Goal: Information Seeking & Learning: Learn about a topic

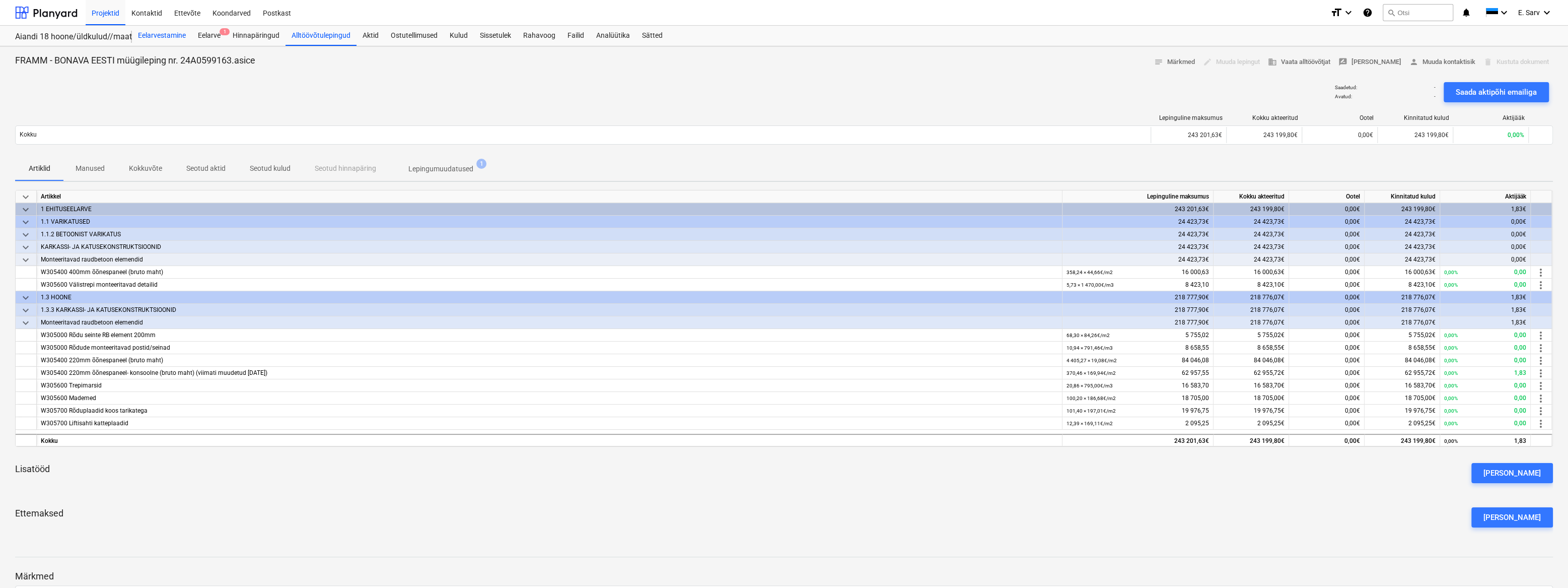
click at [155, 30] on div "Eelarvestamine" at bounding box center [162, 36] width 60 height 20
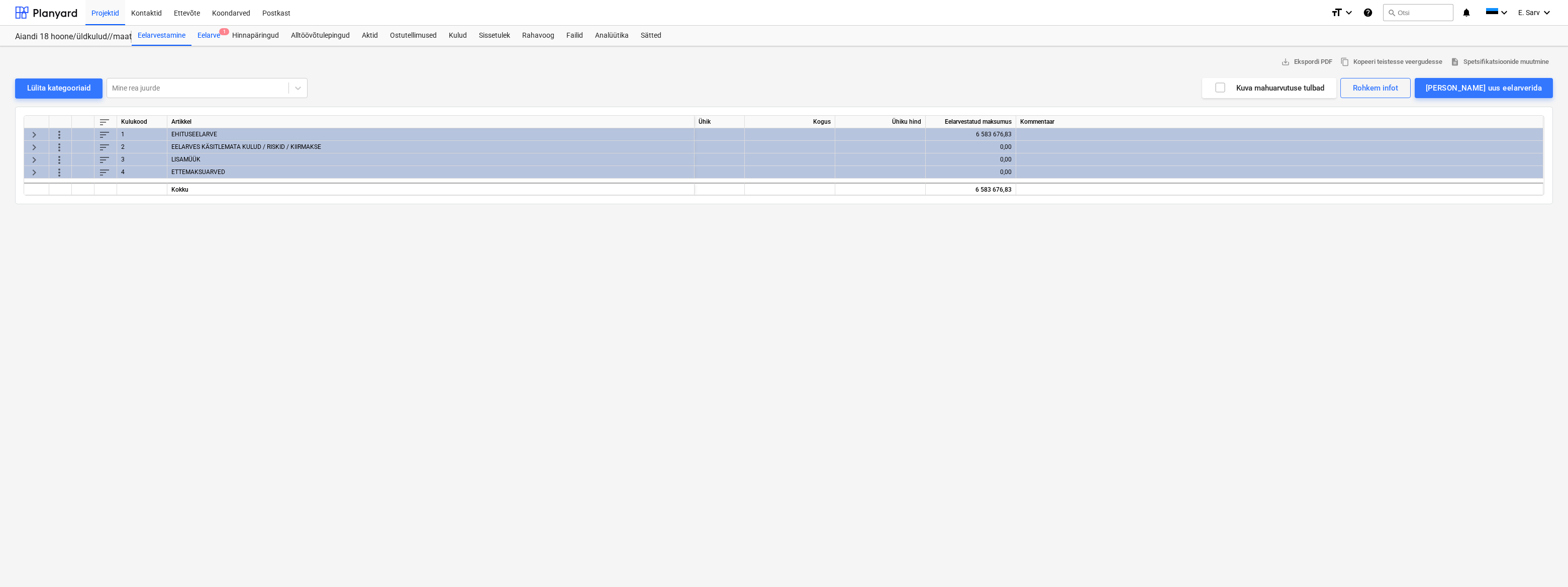
click at [208, 35] on div "Eelarve 1" at bounding box center [209, 36] width 34 height 20
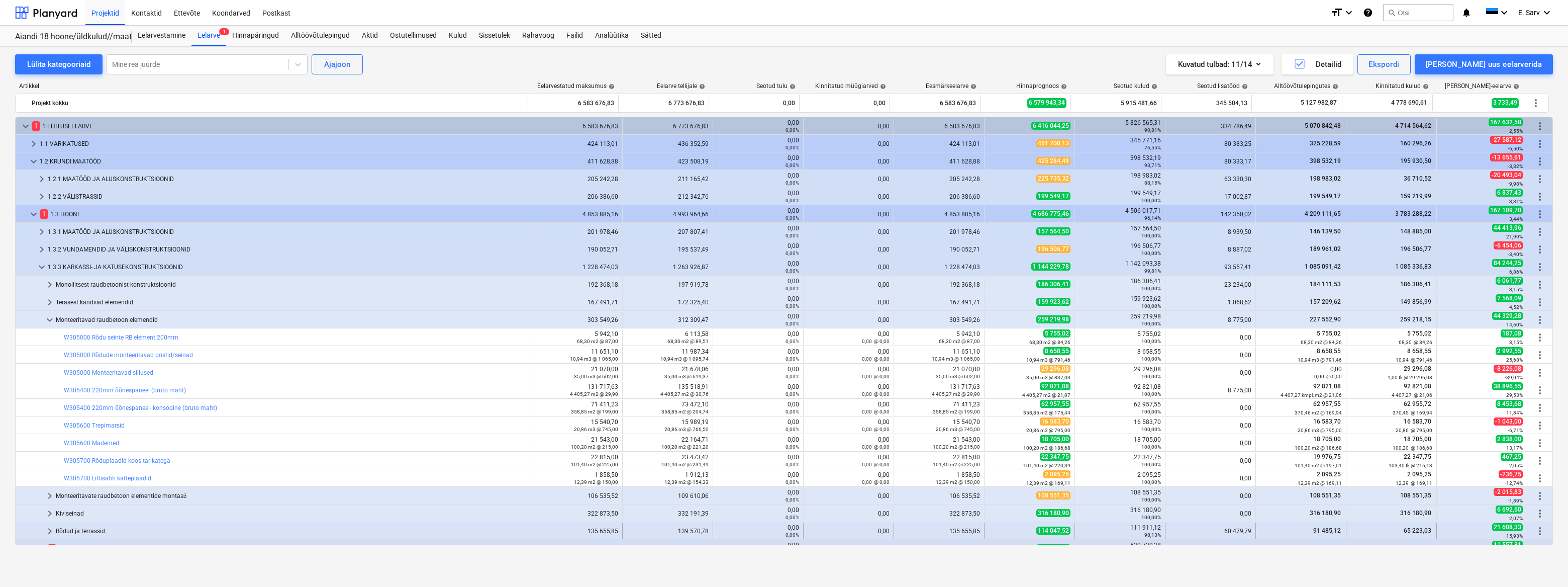
click at [93, 532] on div "Rõdud ja terrassid" at bounding box center [292, 531] width 472 height 16
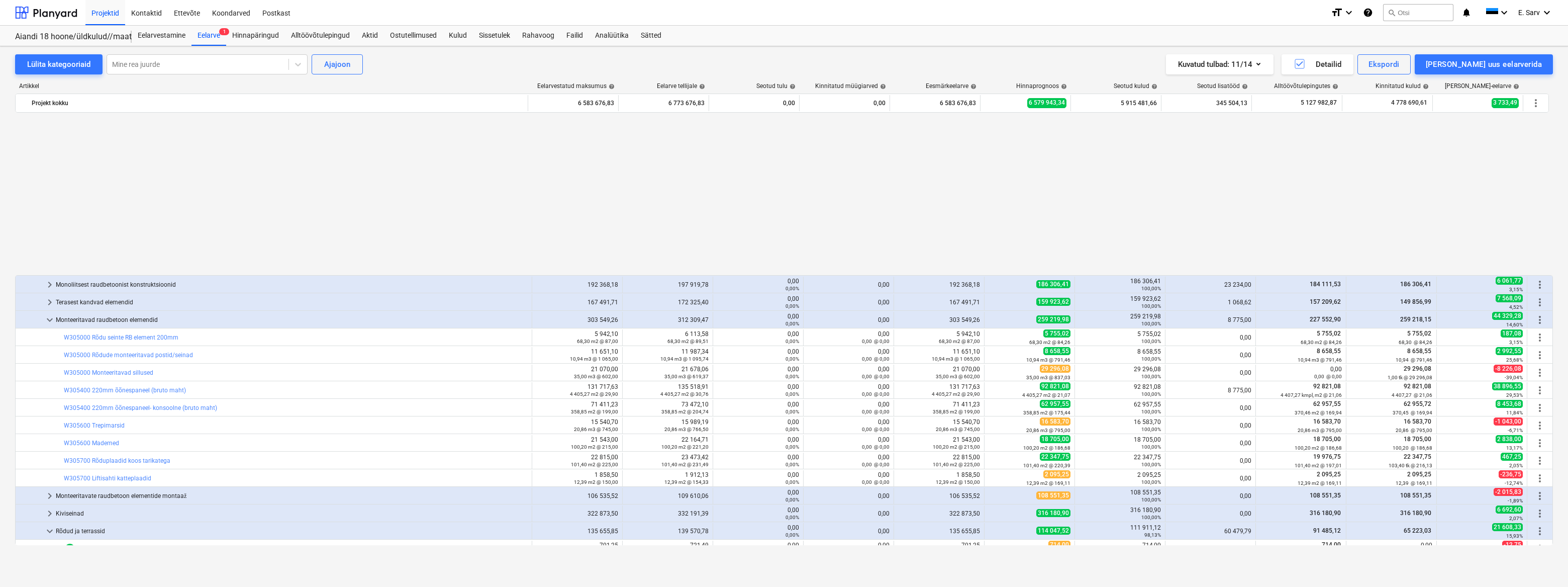
scroll to position [182, 0]
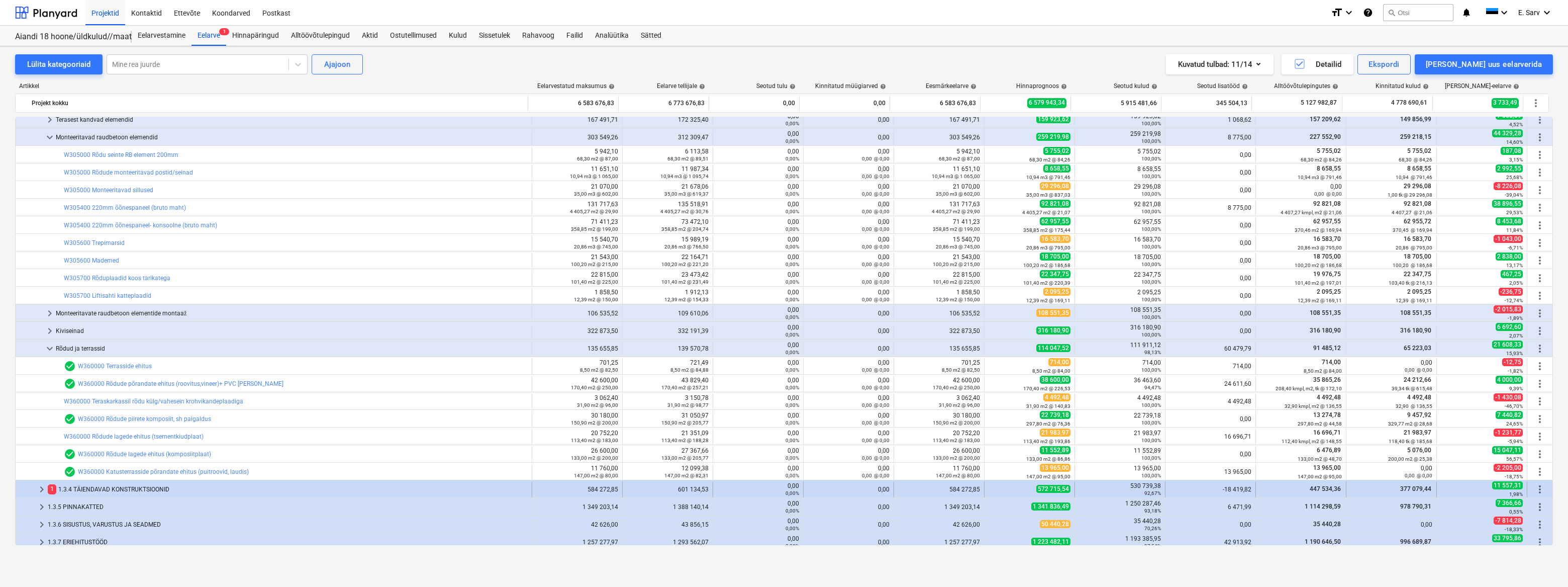
click at [82, 487] on div "1 1.3.4 TÄIENDAVAD KONSTRUKTSIOONID" at bounding box center [288, 489] width 480 height 16
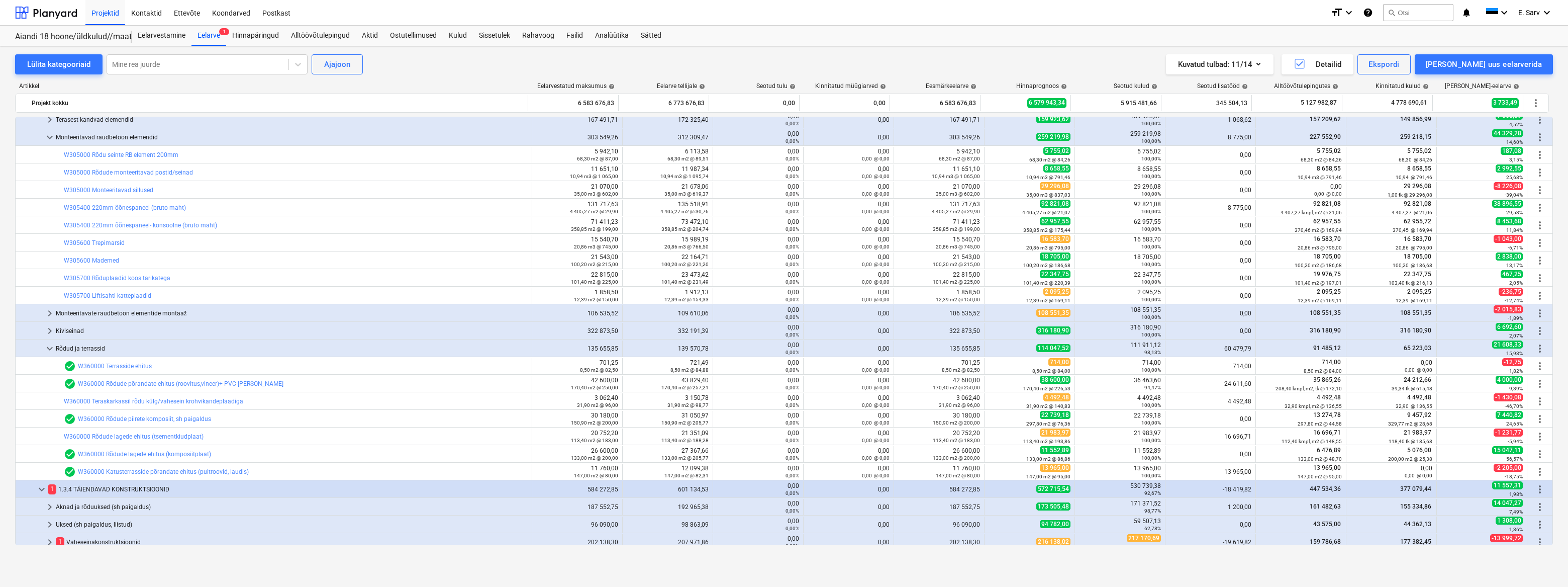
scroll to position [365, 0]
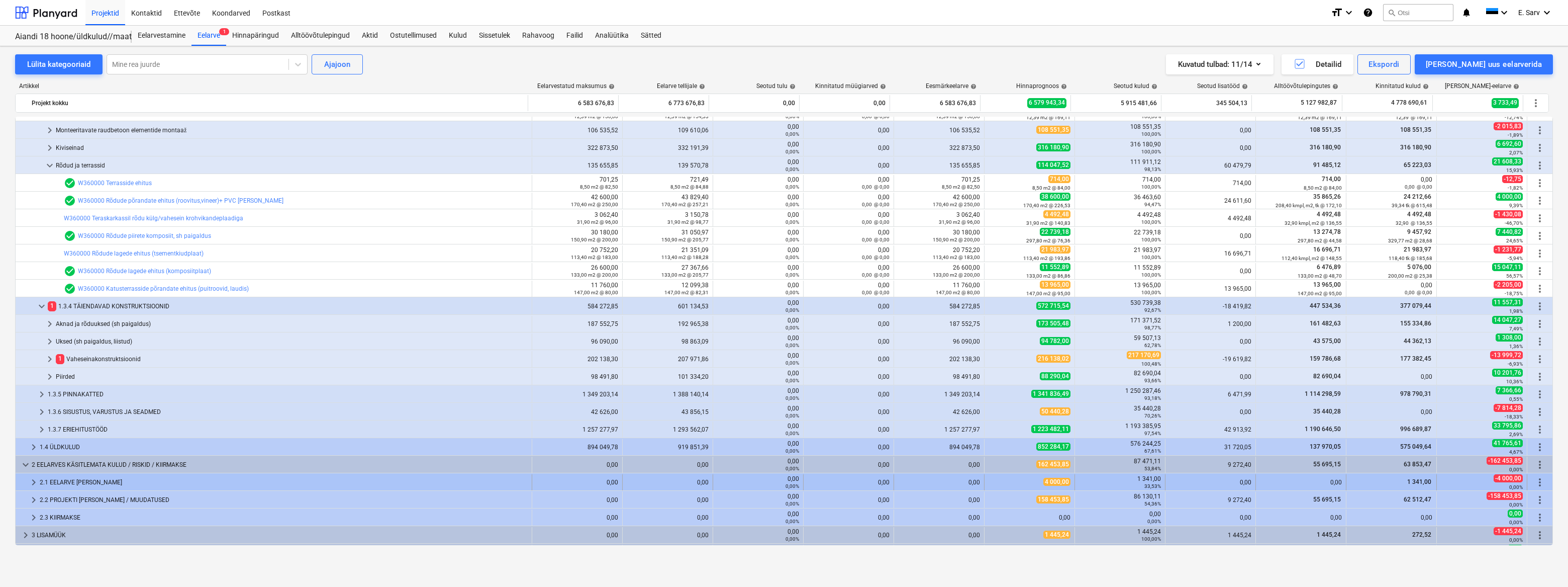
click at [64, 481] on div "2.1 EELARVE VEAD" at bounding box center [283, 482] width 488 height 16
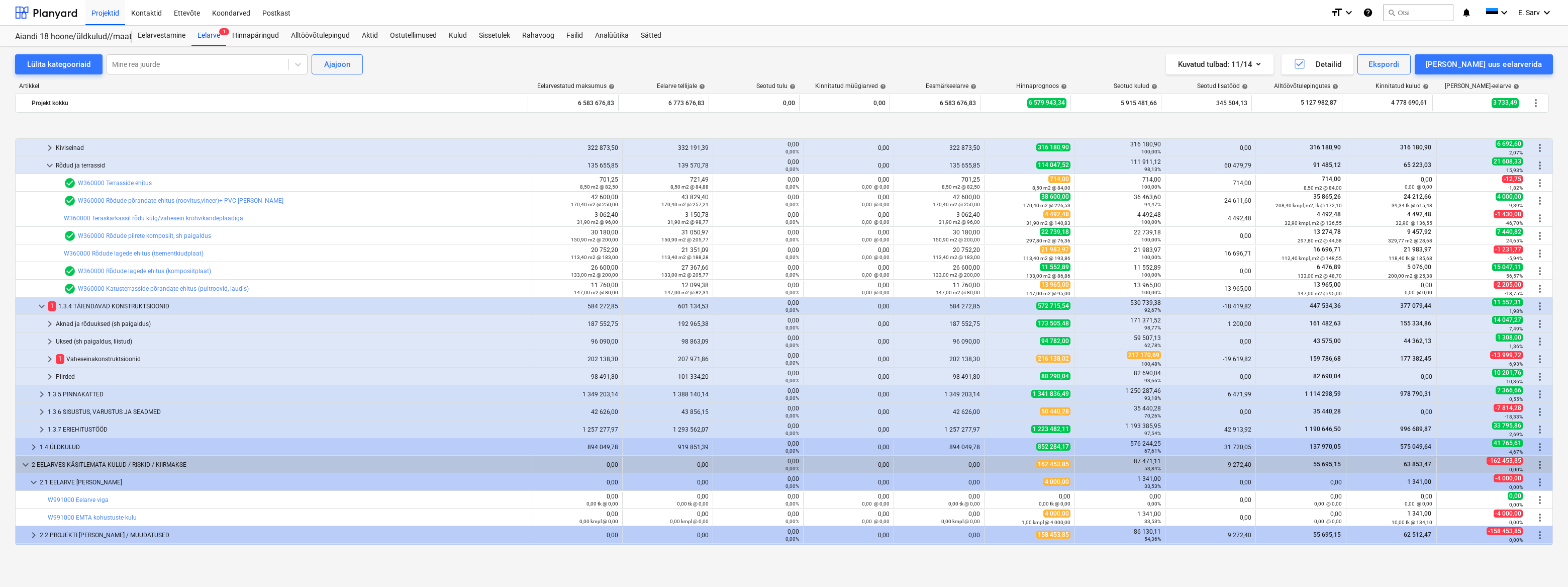
scroll to position [416, 0]
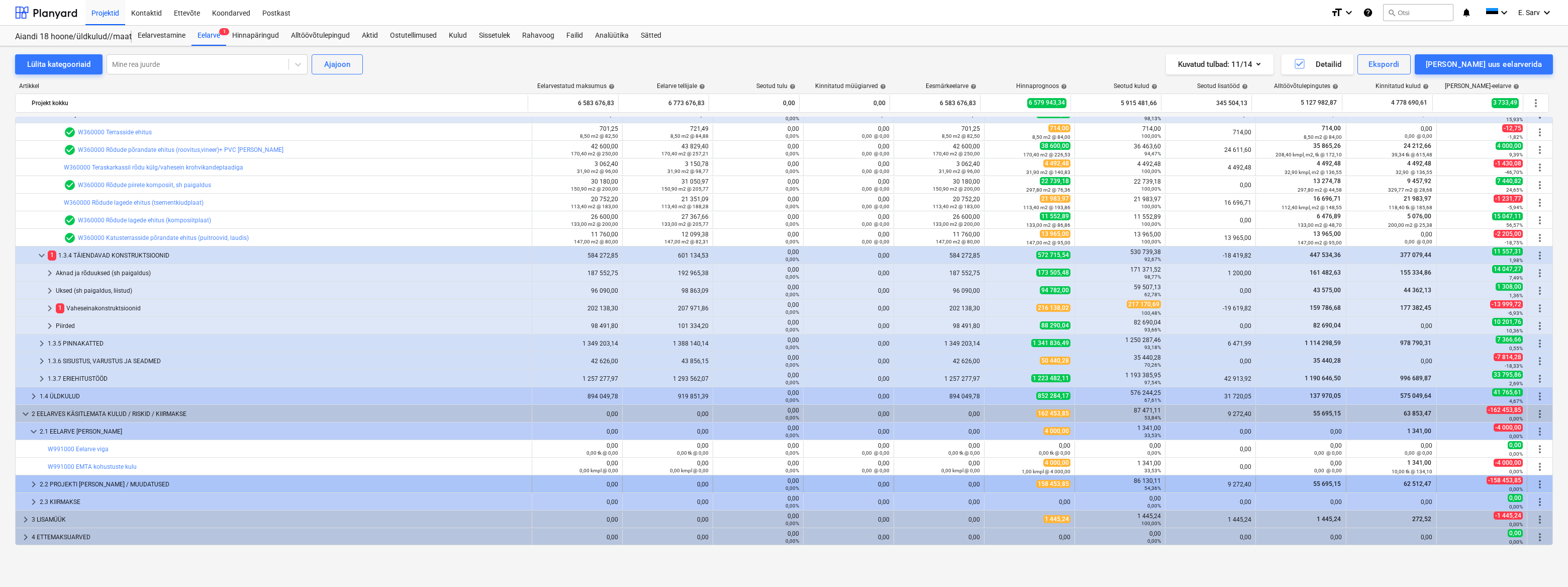
click at [101, 484] on div "2.2 PROJEKTI VEAD / MUUDATUSED" at bounding box center [283, 484] width 488 height 16
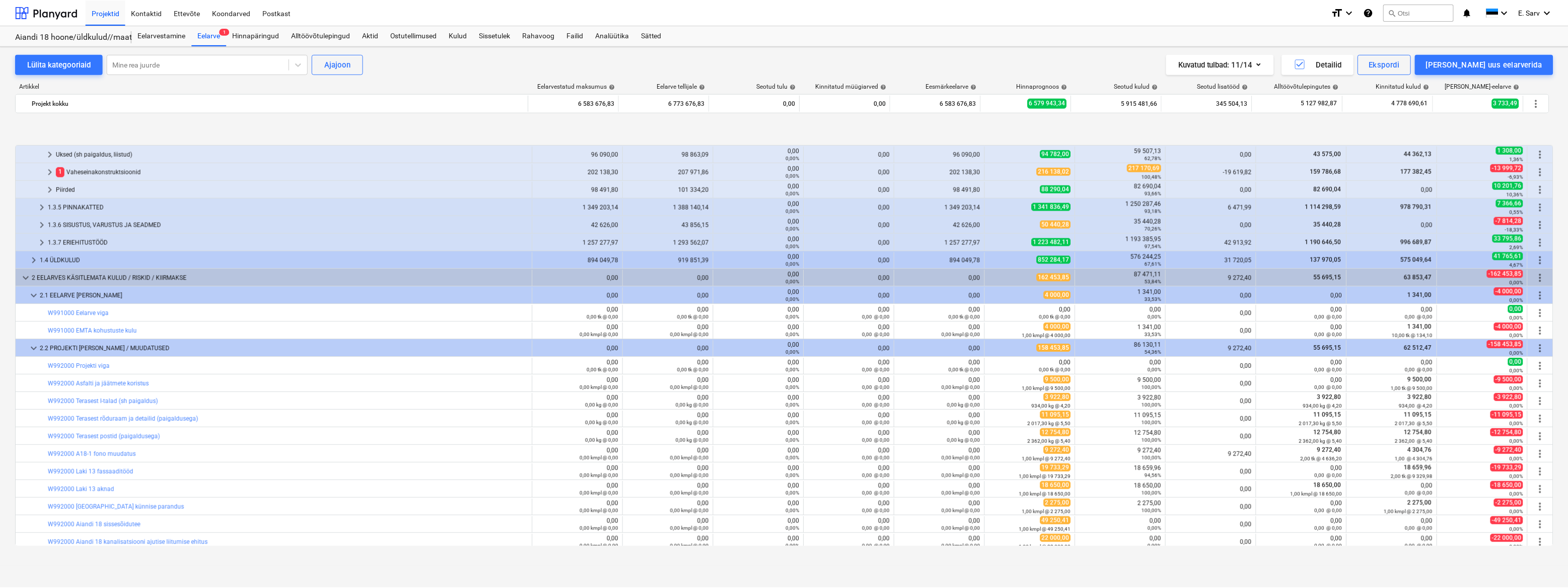
scroll to position [600, 0]
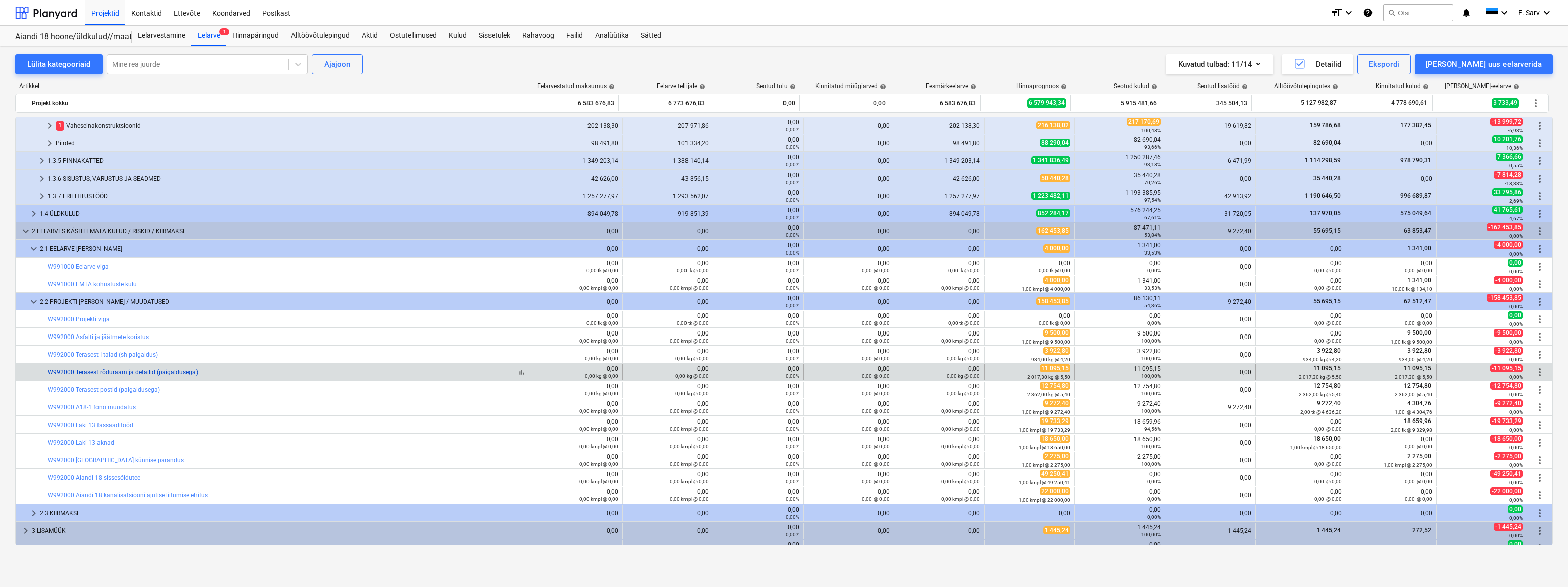
click at [148, 372] on link "W992000 Terasest rõduraam ja detailid (paigaldusega)" at bounding box center [123, 372] width 151 height 7
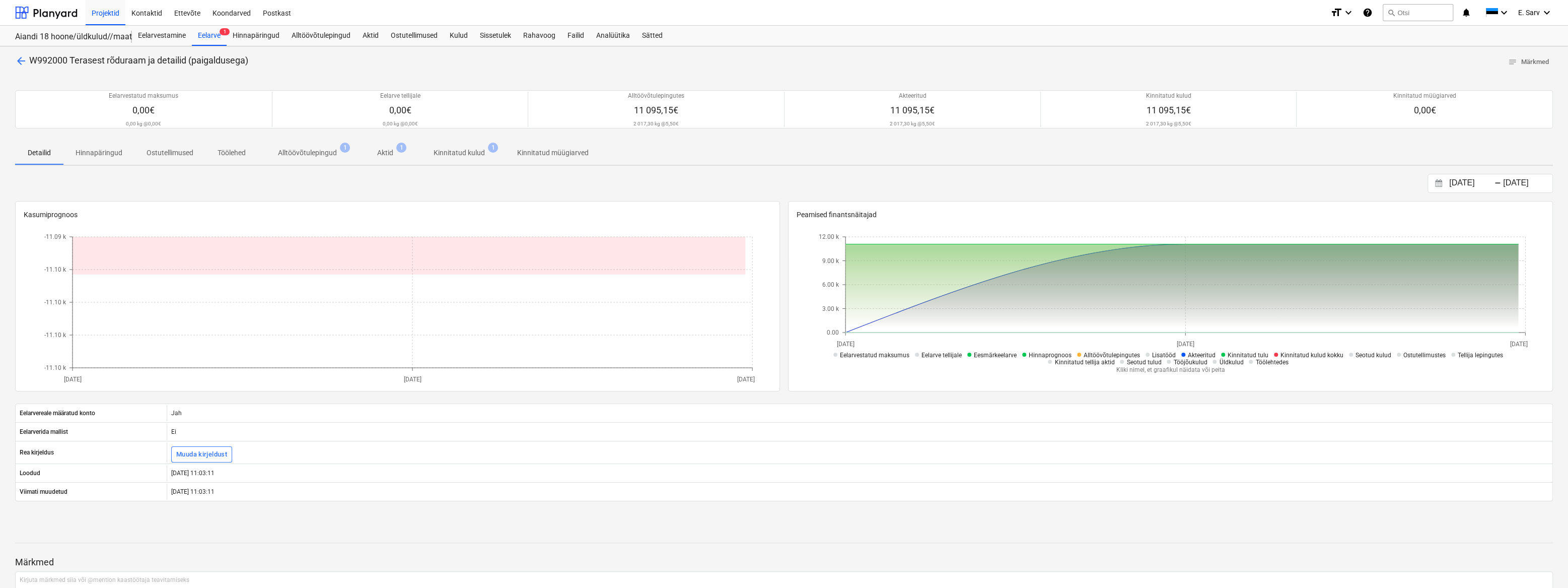
click at [304, 153] on p "Alltöövõtulepingud" at bounding box center [307, 153] width 59 height 11
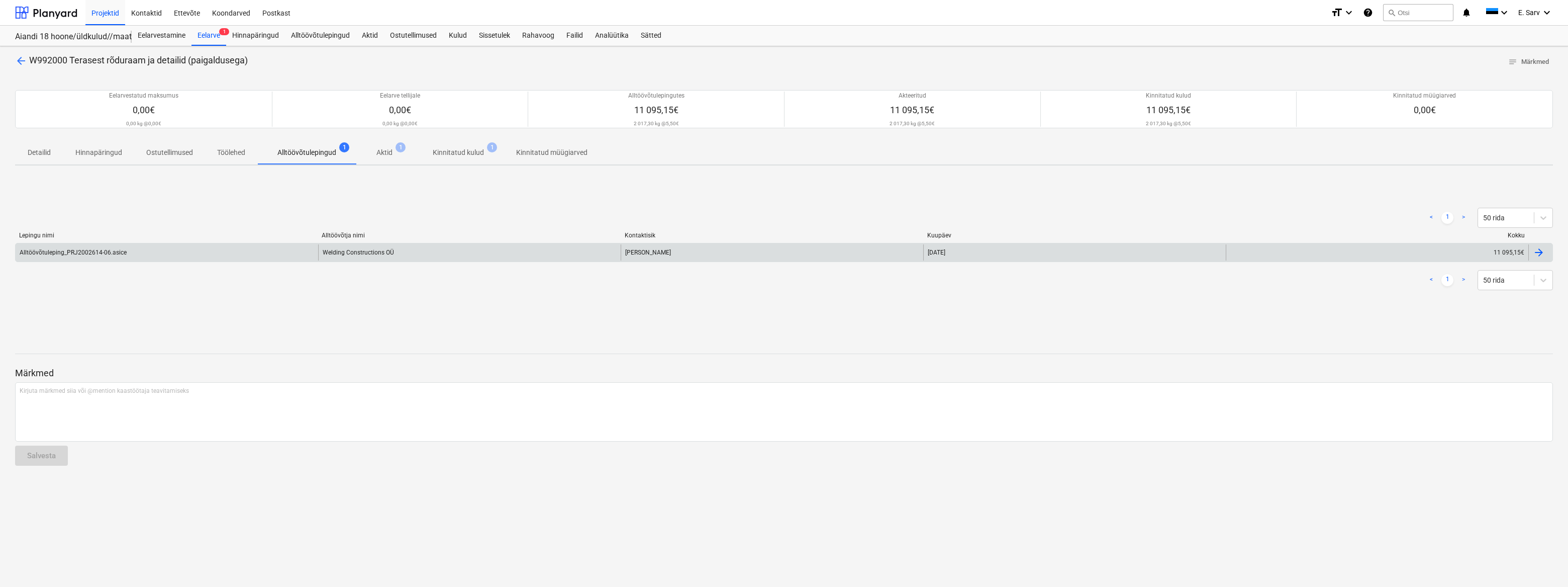
click at [340, 247] on div "Welding Constructions OÜ" at bounding box center [469, 253] width 302 height 16
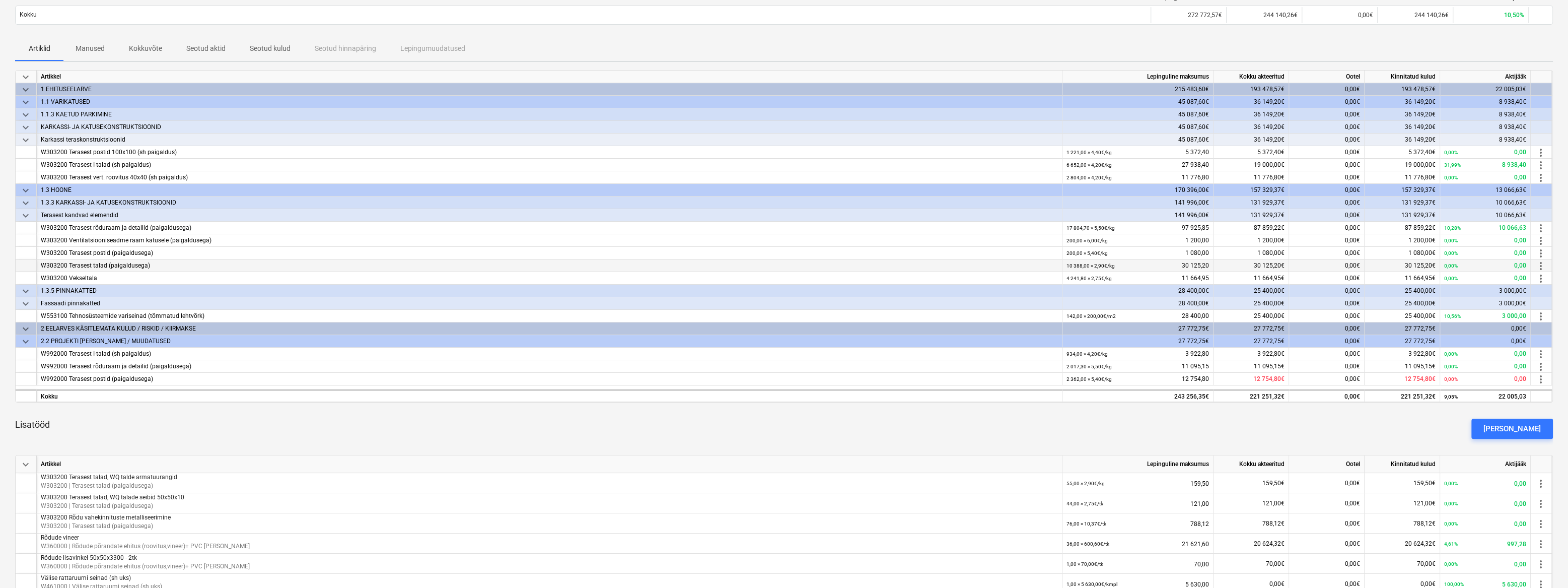
scroll to position [91, 0]
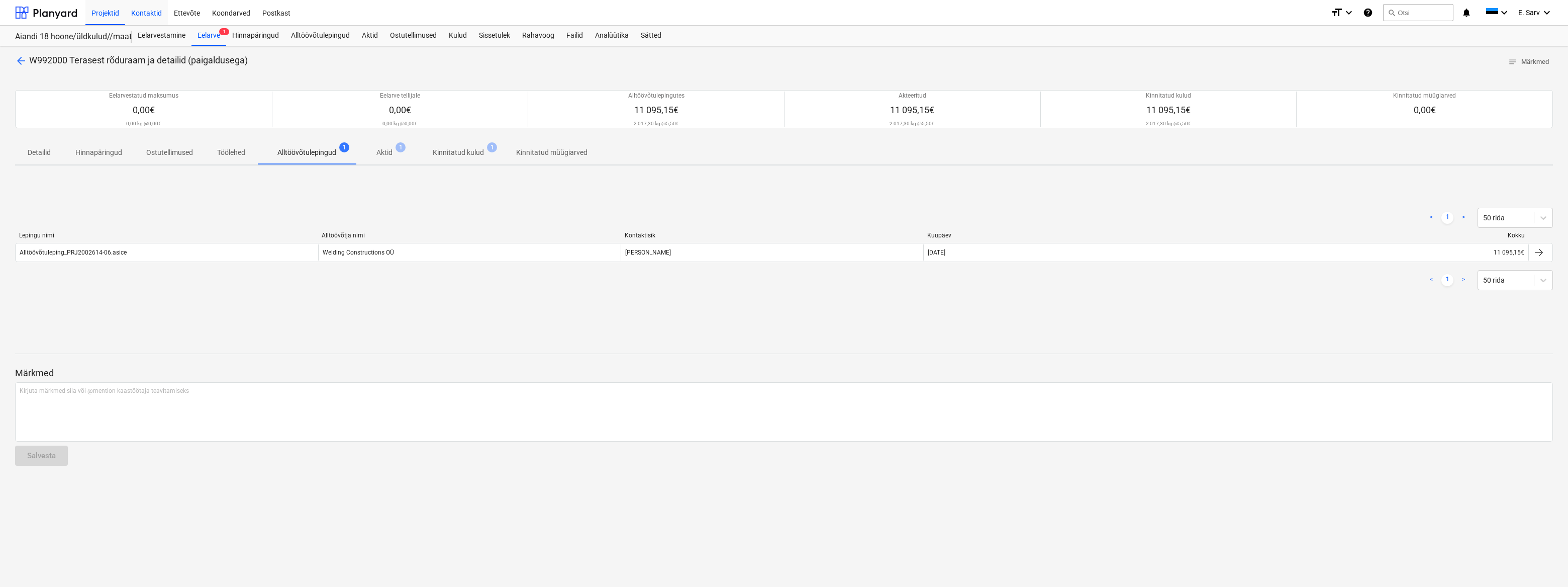
click at [138, 12] on div "Kontaktid" at bounding box center [146, 12] width 43 height 26
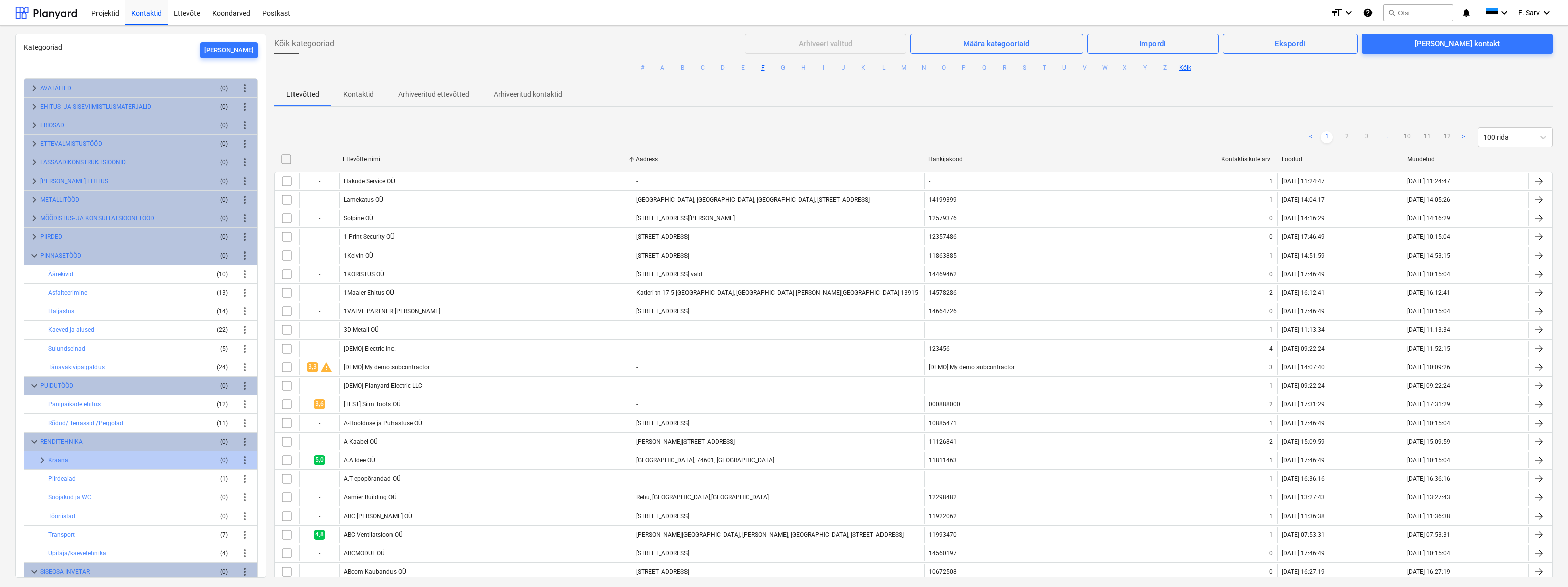
click at [760, 68] on button "F" at bounding box center [763, 68] width 12 height 12
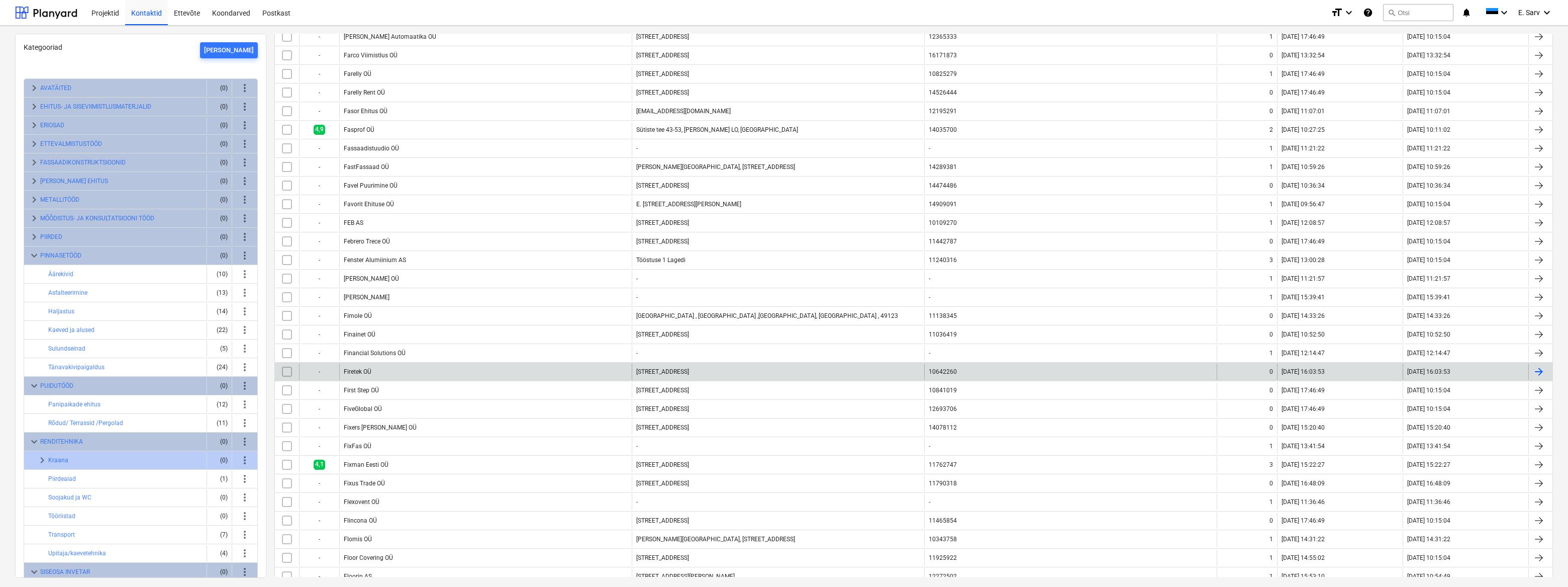
scroll to position [136, 0]
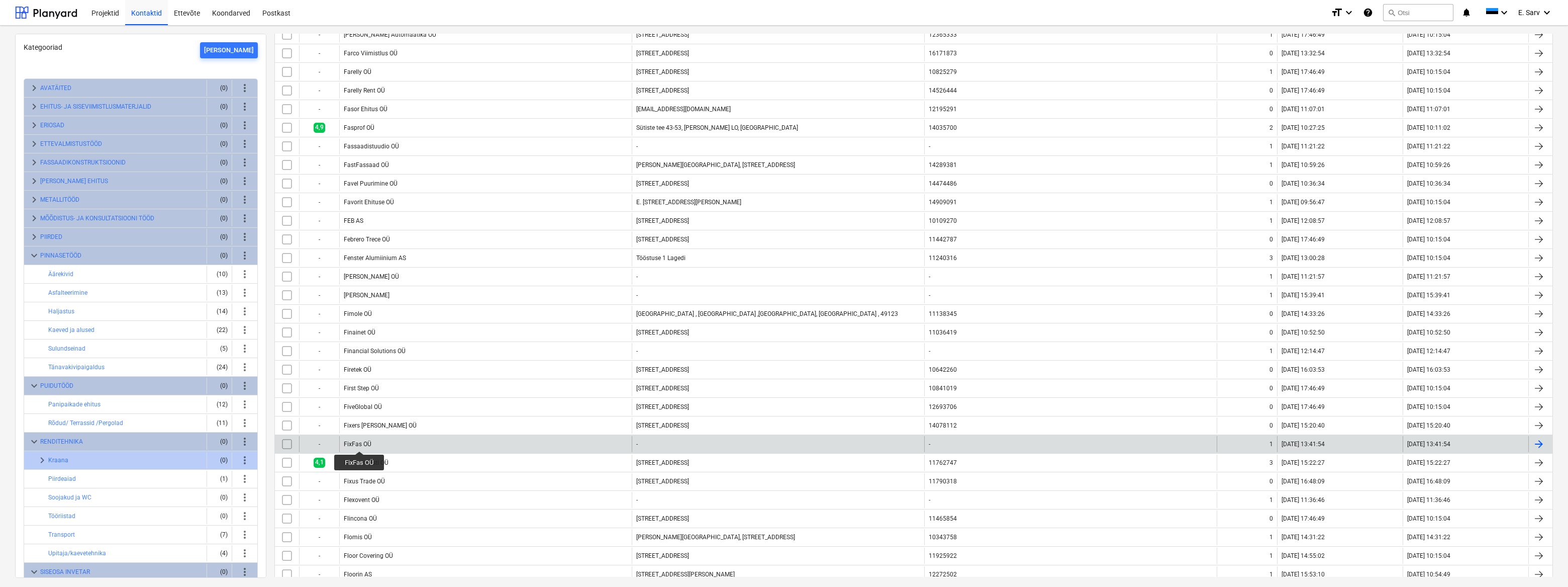
click at [359, 442] on div "FixFas OÜ" at bounding box center [357, 444] width 28 height 7
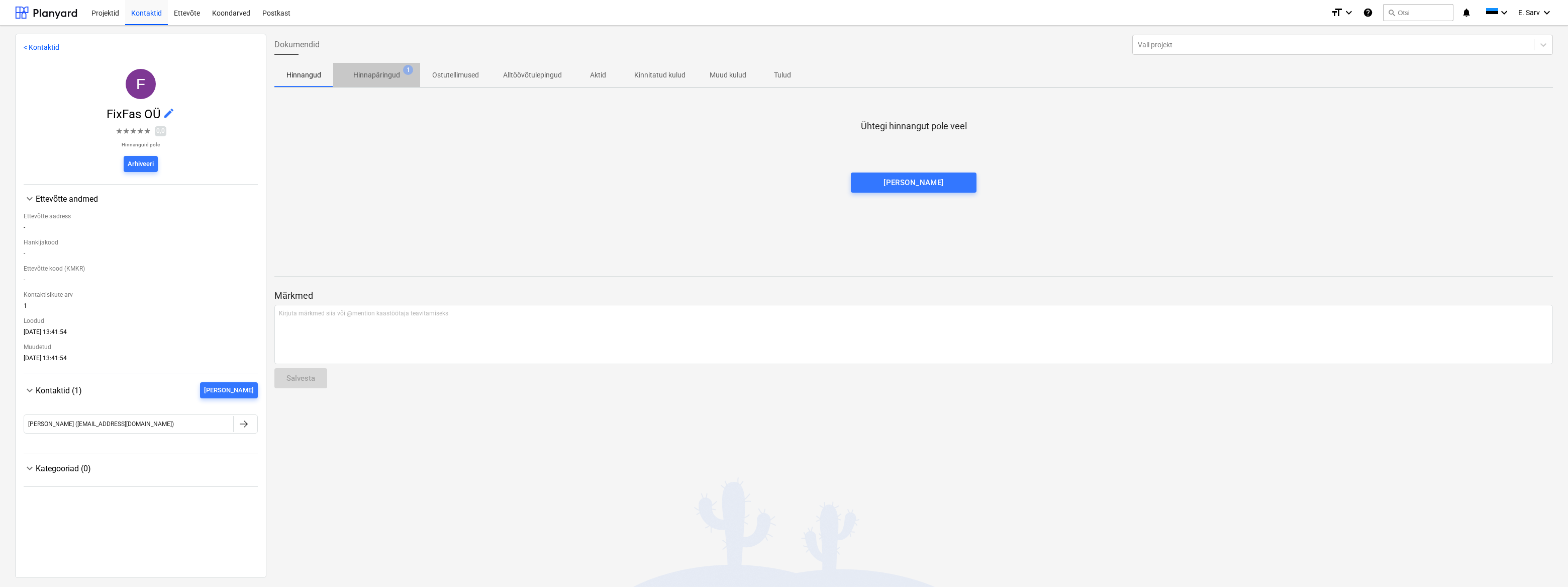
click at [377, 76] on p "Hinnapäringud" at bounding box center [376, 75] width 47 height 11
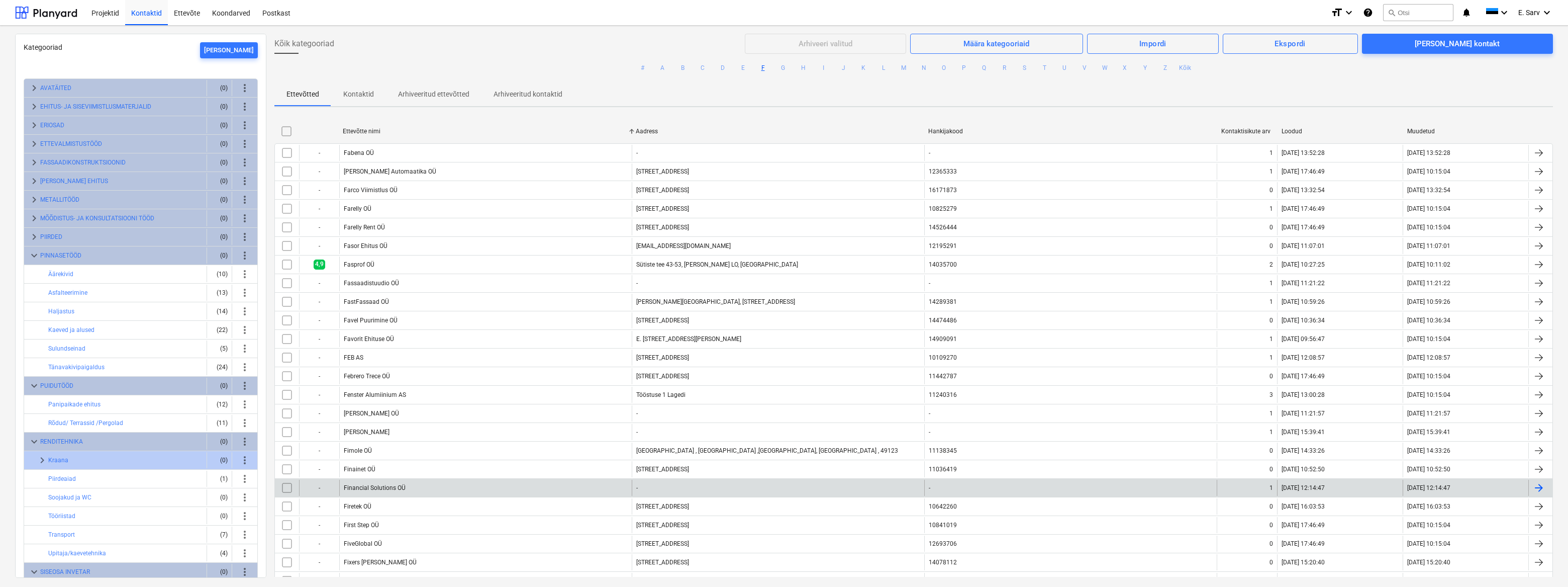
scroll to position [45, 0]
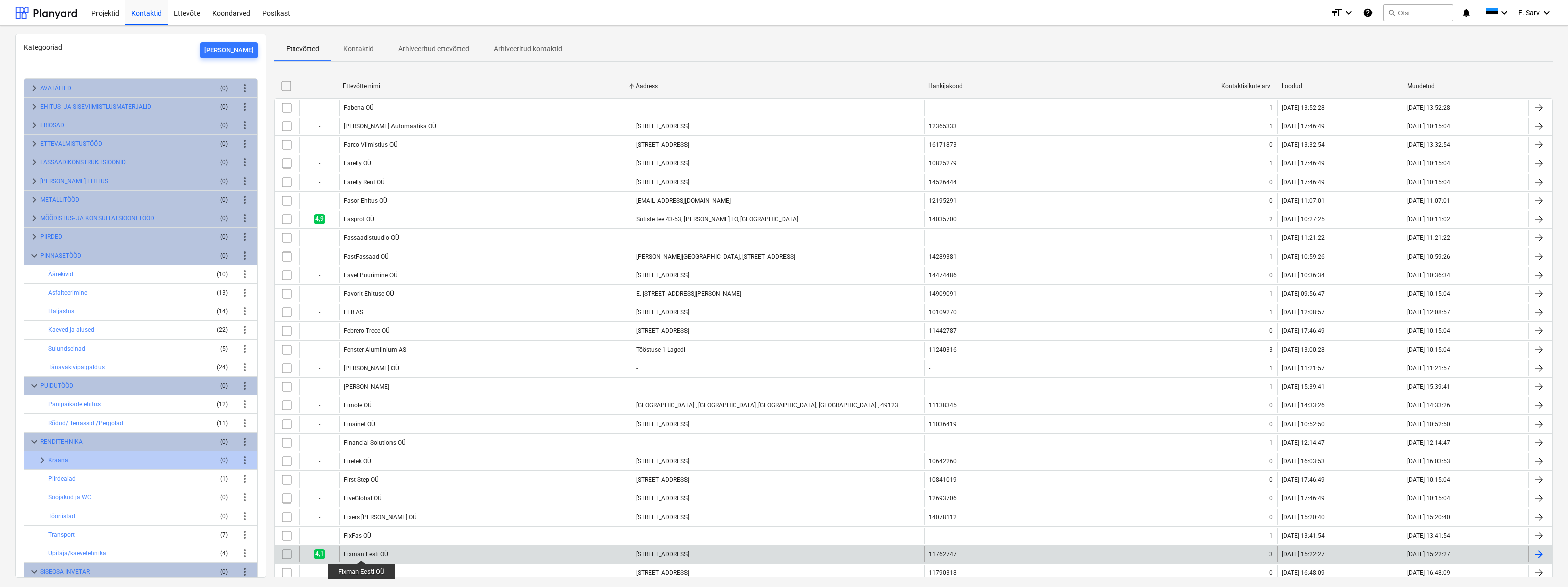
click at [362, 551] on div "Fixman Eesti OÜ" at bounding box center [366, 554] width 45 height 7
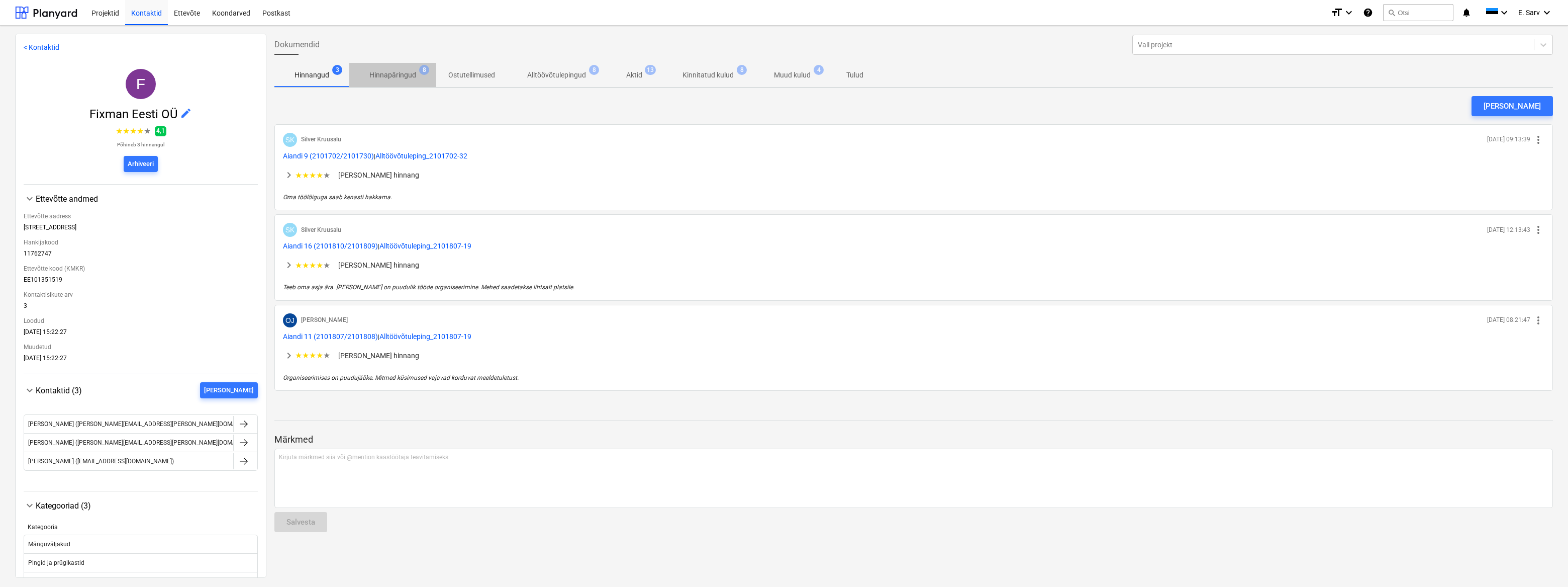
click at [404, 70] on p "Hinnapäringud" at bounding box center [392, 75] width 47 height 11
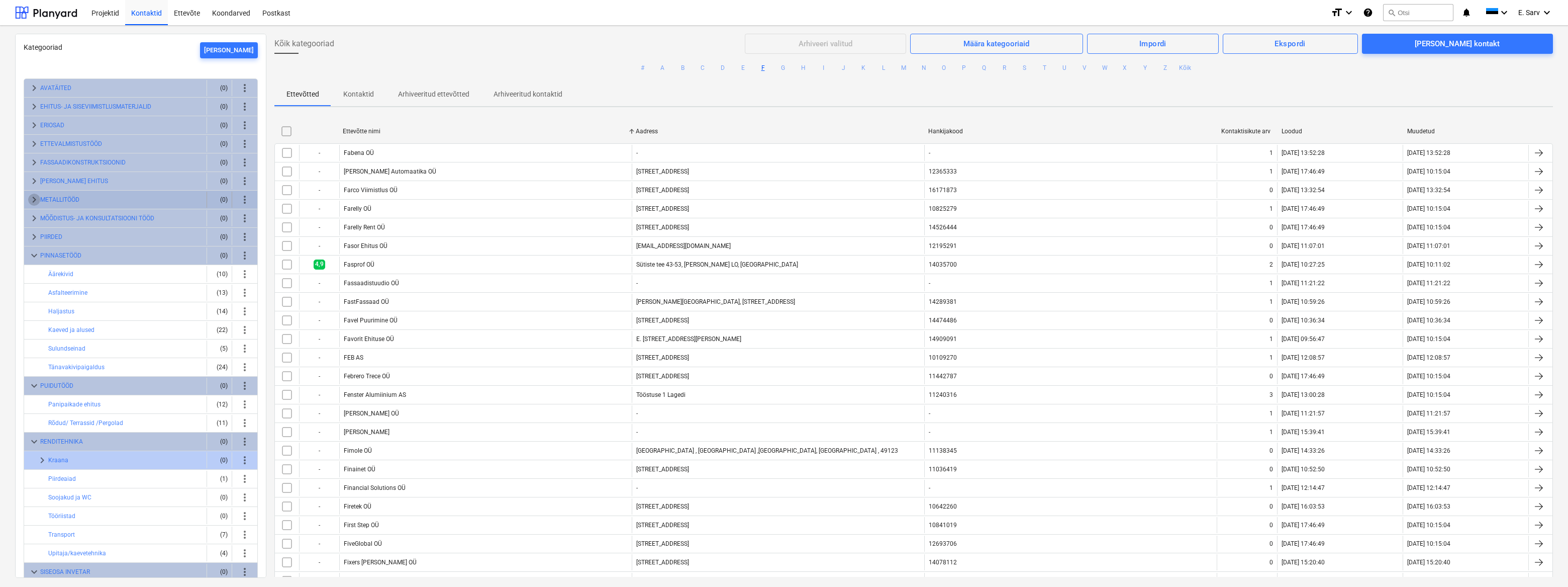
click at [34, 195] on span "keyboard_arrow_right" at bounding box center [34, 200] width 12 height 12
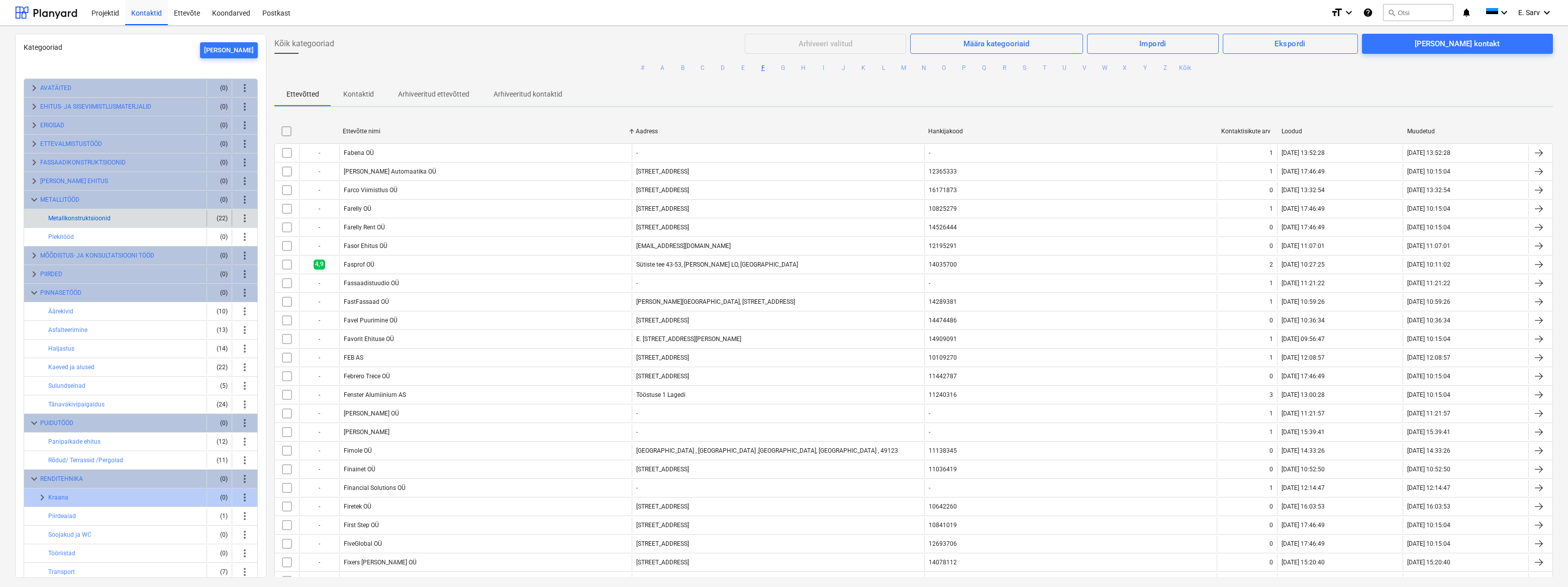
click at [66, 218] on button "Metallkonstruktsioonid" at bounding box center [79, 218] width 62 height 12
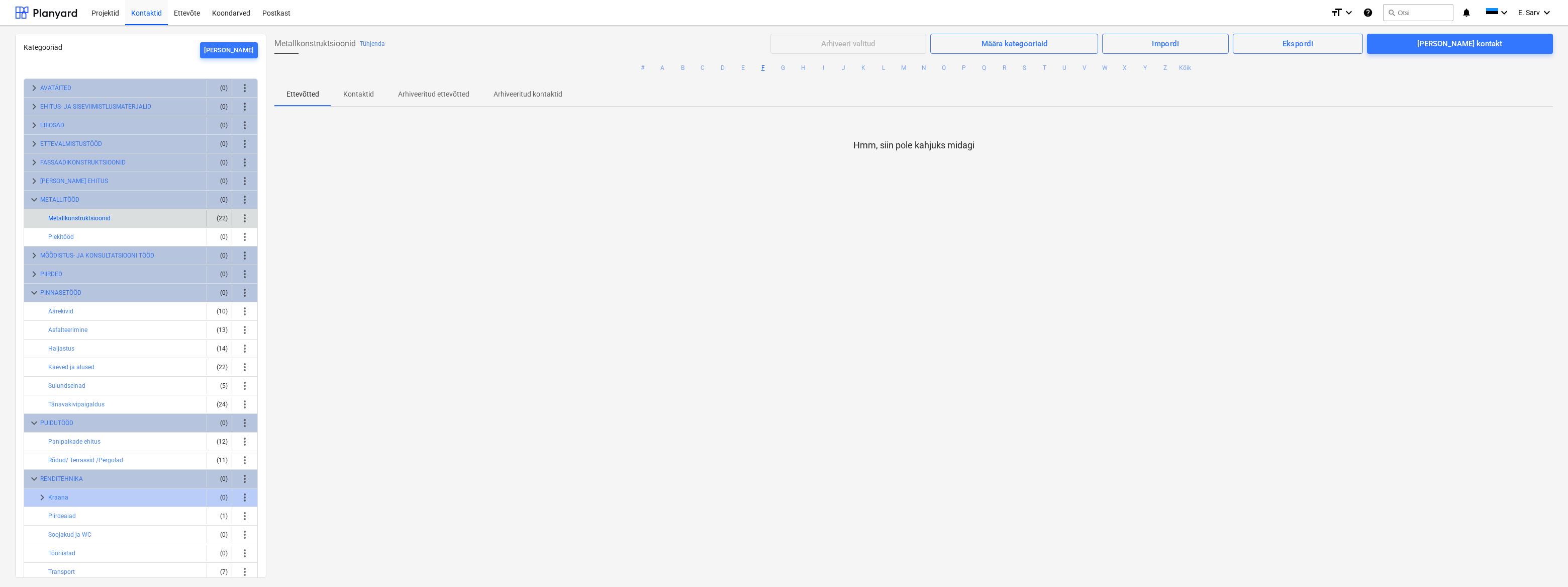
click at [91, 216] on button "Metallkonstruktsioonid" at bounding box center [79, 218] width 62 height 12
click at [90, 216] on button "Metallkonstruktsioonid" at bounding box center [79, 218] width 62 height 12
click at [60, 213] on button "Metallkonstruktsioonid" at bounding box center [79, 218] width 62 height 12
click at [101, 216] on button "Metallkonstruktsioonid" at bounding box center [79, 218] width 62 height 12
click at [360, 92] on p "Kontaktid" at bounding box center [358, 95] width 30 height 11
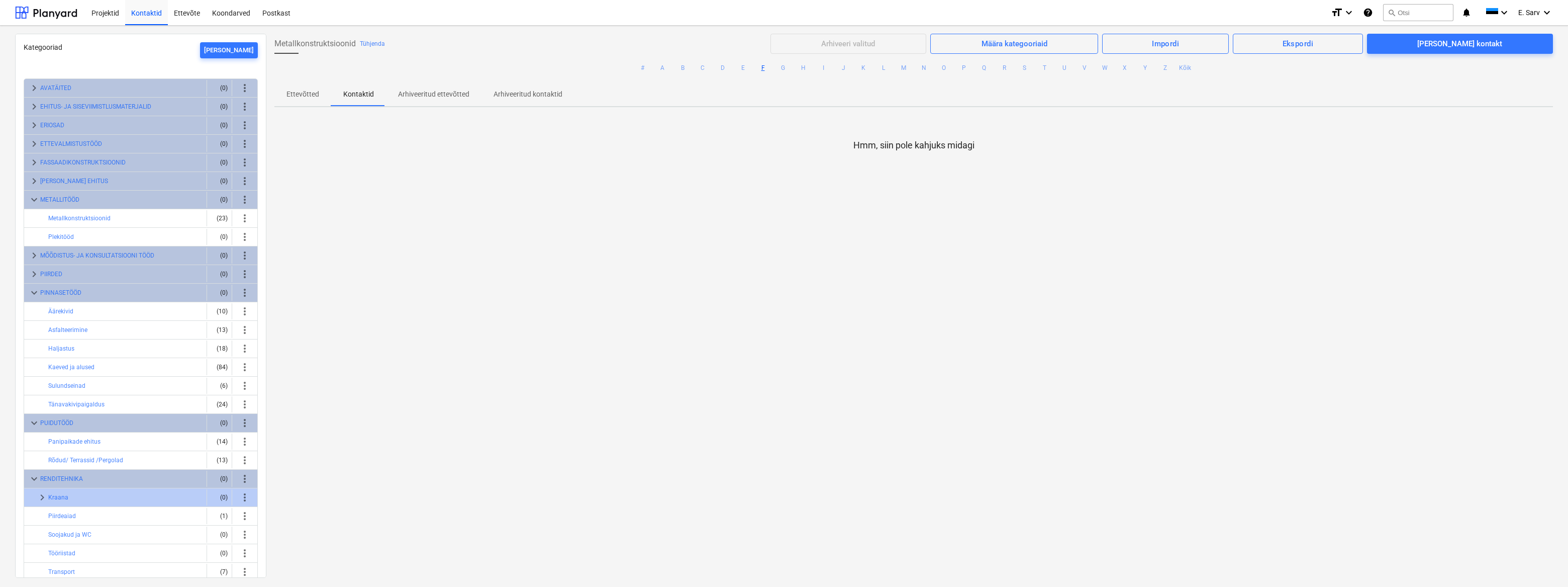
click at [312, 95] on p "Ettevõtted" at bounding box center [302, 95] width 32 height 11
click at [240, 218] on span "more_vert" at bounding box center [245, 218] width 12 height 12
click at [198, 215] on div at bounding box center [784, 293] width 1568 height 587
click at [76, 215] on button "Metallkonstruktsioonid" at bounding box center [79, 218] width 62 height 12
click at [1004, 336] on div "Metallkonstruktsioonid Tühjenda Arhiveeri valitud Määra kategooriaid Impordi Ek…" at bounding box center [914, 305] width 1295 height 543
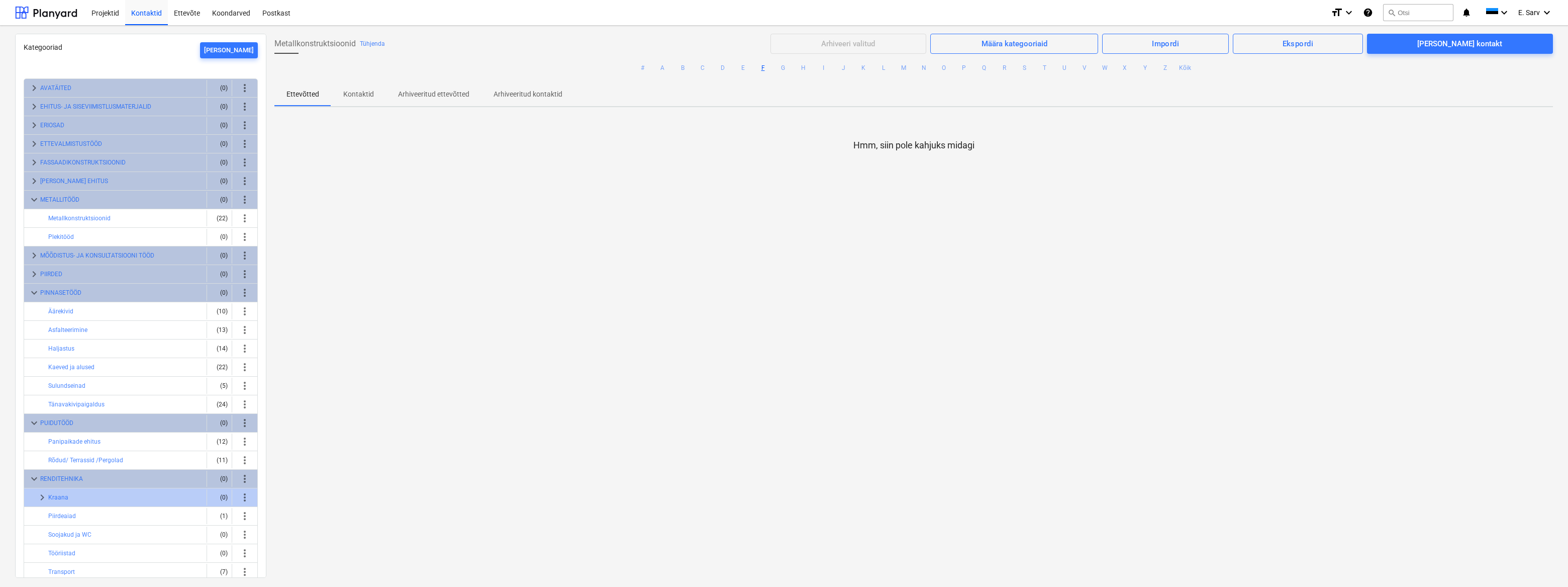
click at [585, 362] on div "Metallkonstruktsioonid Tühjenda Arhiveeri valitud Määra kategooriaid Impordi Ek…" at bounding box center [914, 305] width 1295 height 543
click at [19, 228] on div "Kategooriad Lisa uus keyboard_arrow_right AVATÄITED (0) more_vert keyboard_arro…" at bounding box center [140, 305] width 251 height 544
click at [99, 160] on button "FASSAADIKONSTRUKTSIOONID" at bounding box center [83, 163] width 86 height 12
click at [33, 159] on span "keyboard_arrow_right" at bounding box center [34, 163] width 12 height 12
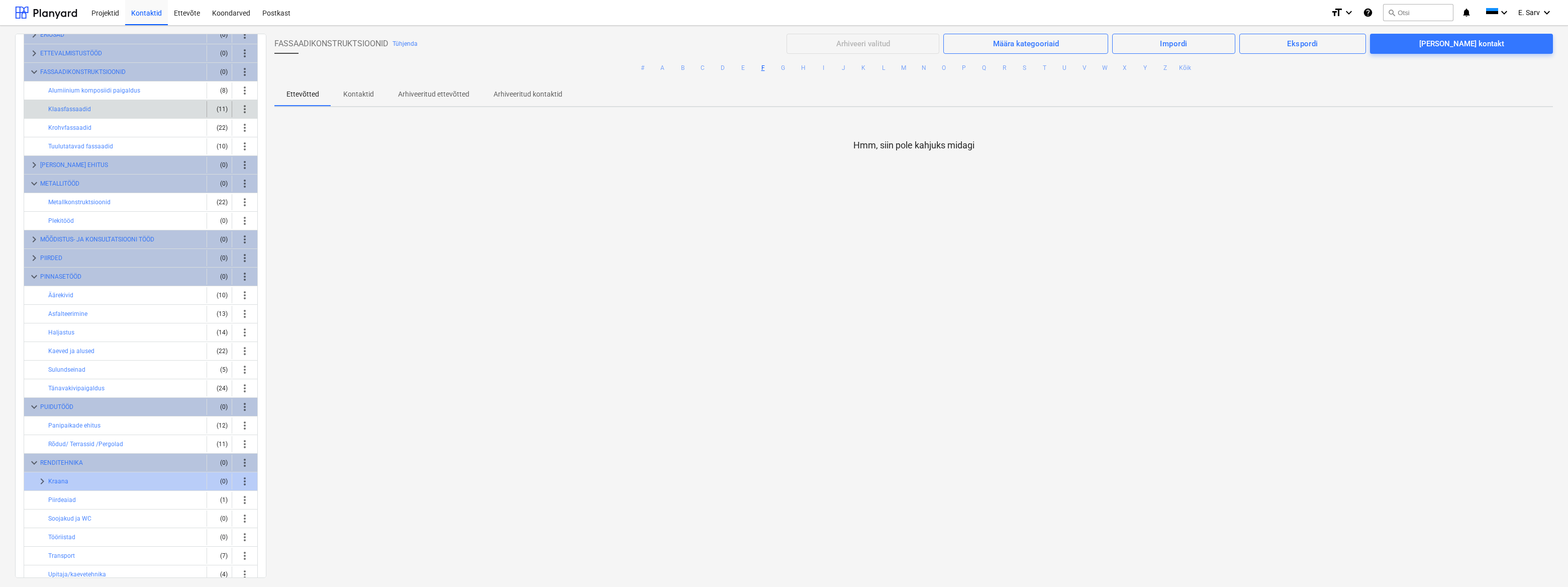
scroll to position [91, 0]
click at [70, 200] on button "Metallkonstruktsioonid" at bounding box center [79, 202] width 62 height 12
click at [355, 99] on p "Kontaktid" at bounding box center [358, 95] width 30 height 11
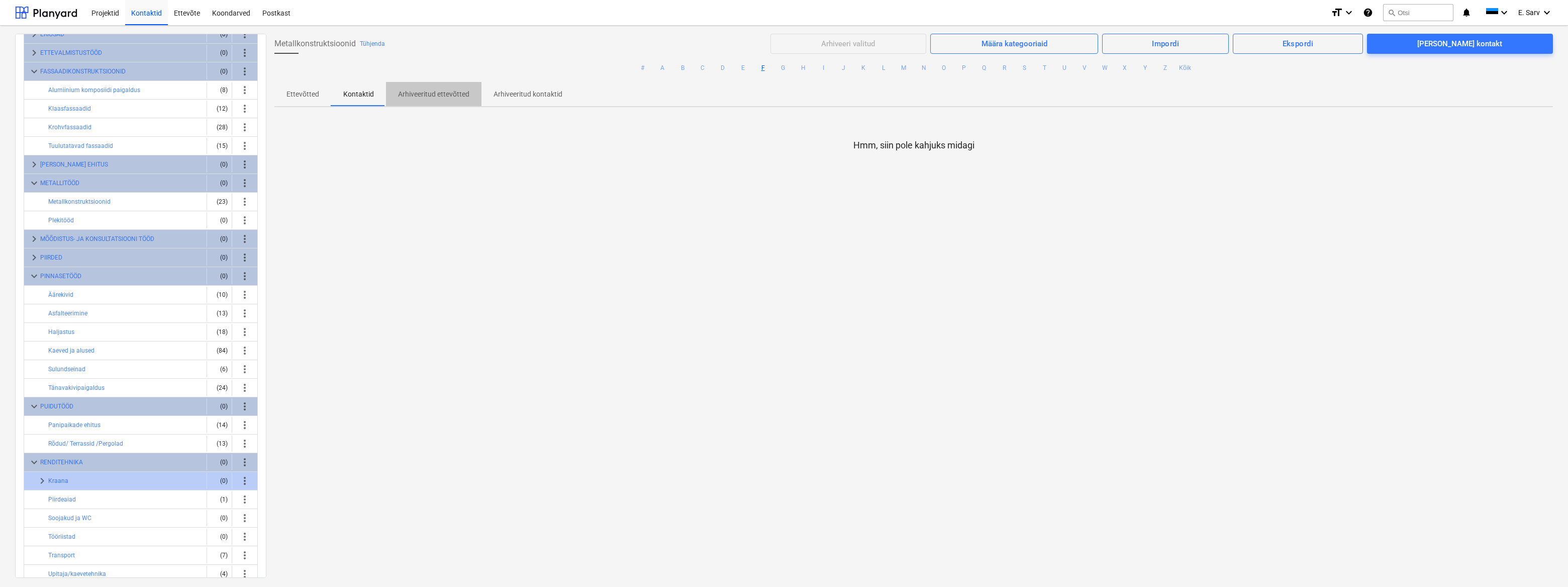
click at [417, 97] on p "Arhiveeritud ettevõtted" at bounding box center [434, 95] width 72 height 11
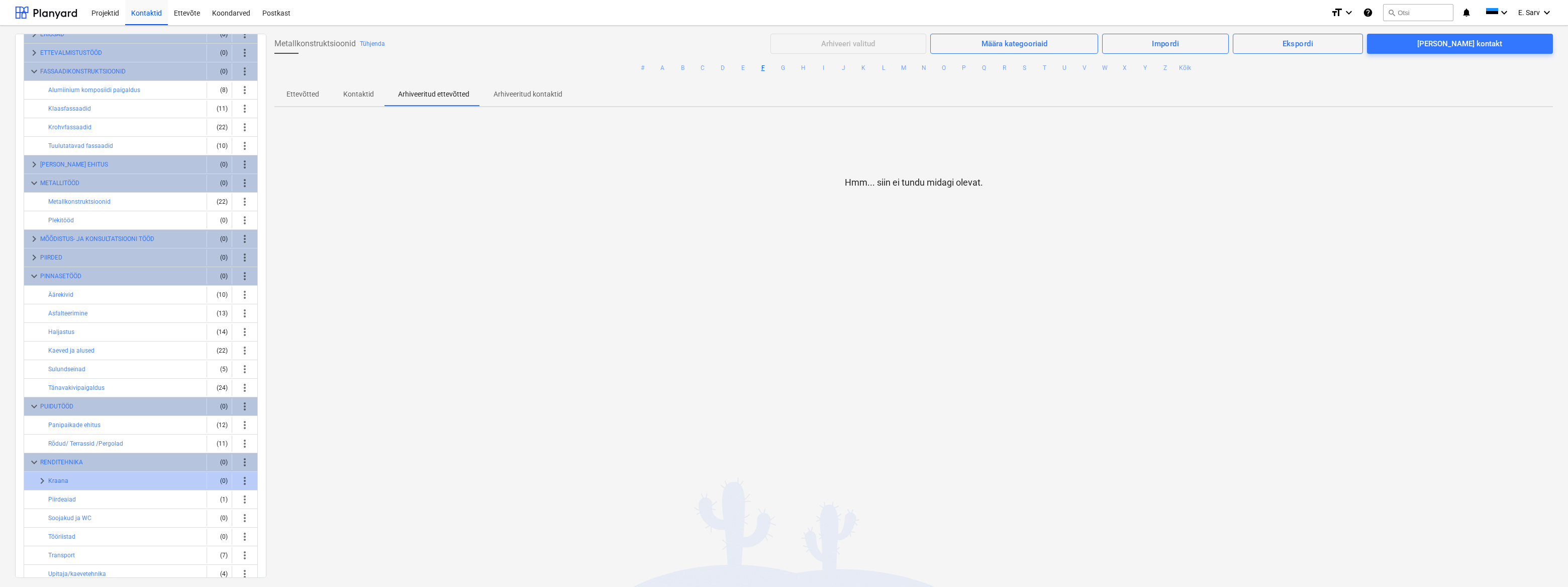
click at [515, 95] on p "Arhiveeritud kontaktid" at bounding box center [528, 95] width 69 height 11
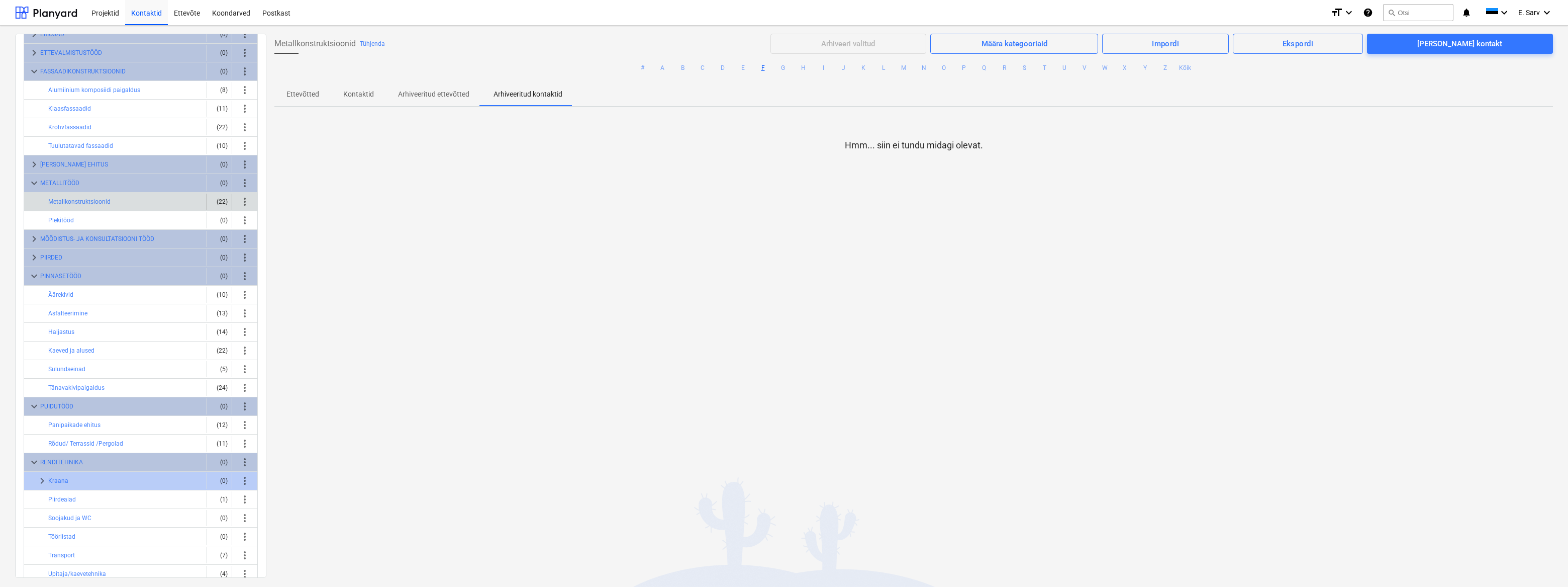
click at [217, 200] on div "(22)" at bounding box center [219, 202] width 17 height 16
click at [240, 201] on span "more_vert" at bounding box center [245, 202] width 12 height 12
click at [140, 201] on div at bounding box center [784, 293] width 1568 height 587
click at [82, 198] on button "Metallkonstruktsioonid" at bounding box center [79, 202] width 62 height 12
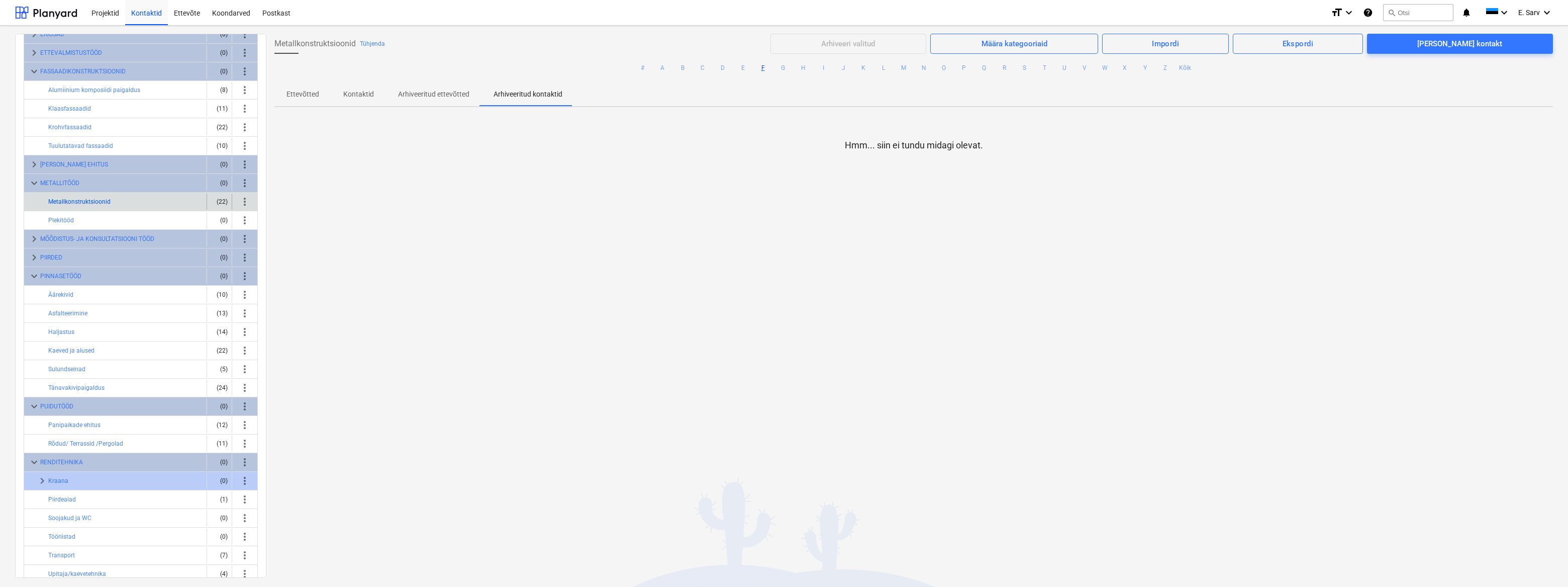
click at [82, 198] on button "Metallkonstruktsioonid" at bounding box center [79, 202] width 62 height 12
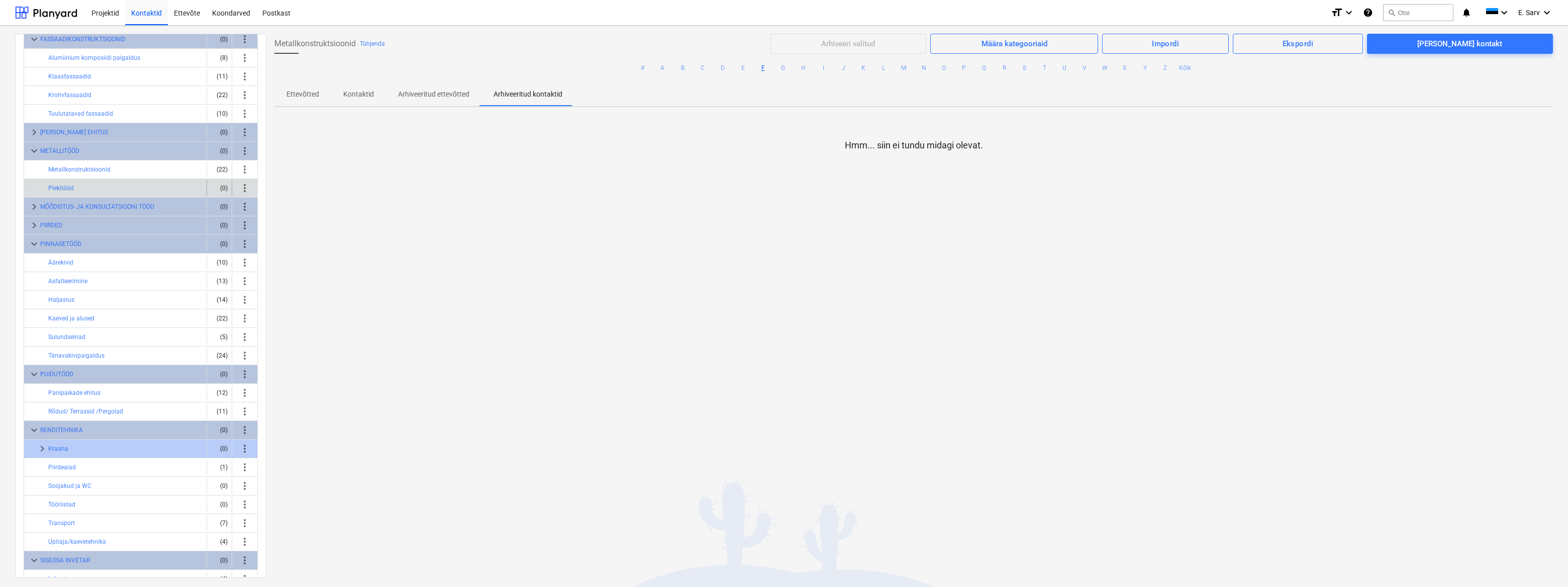
scroll to position [136, 0]
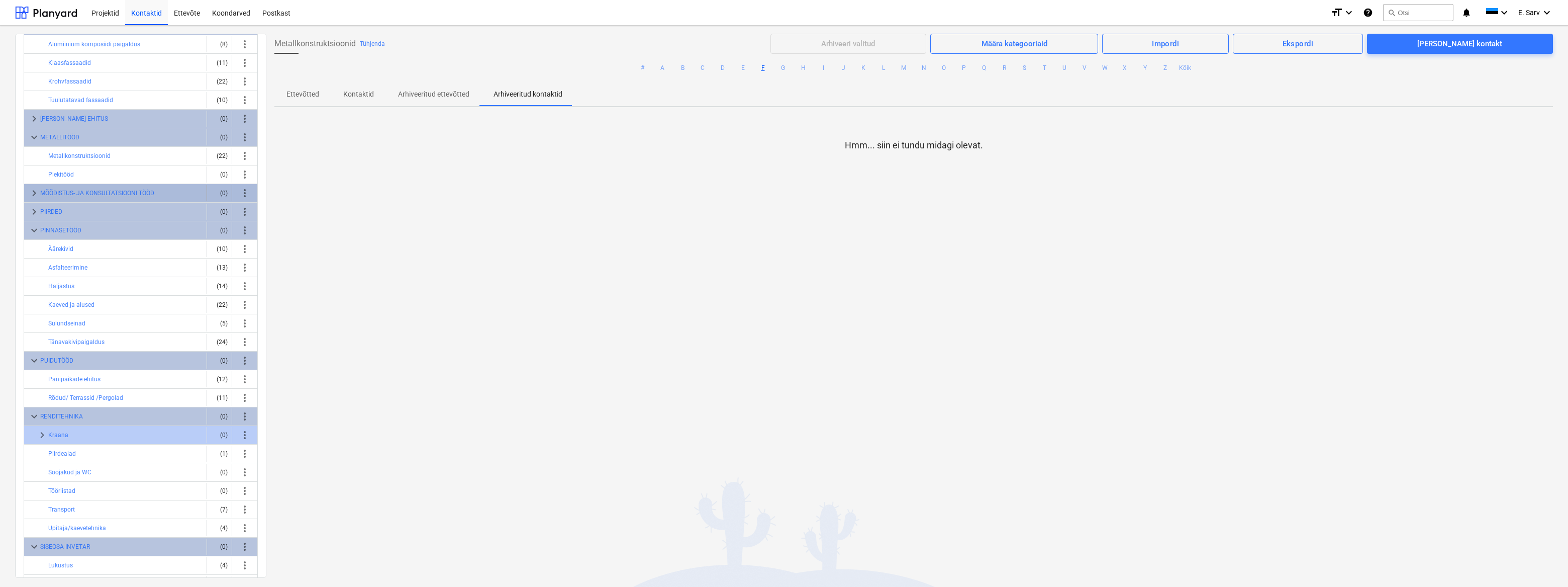
click at [34, 190] on span "keyboard_arrow_right" at bounding box center [34, 193] width 12 height 12
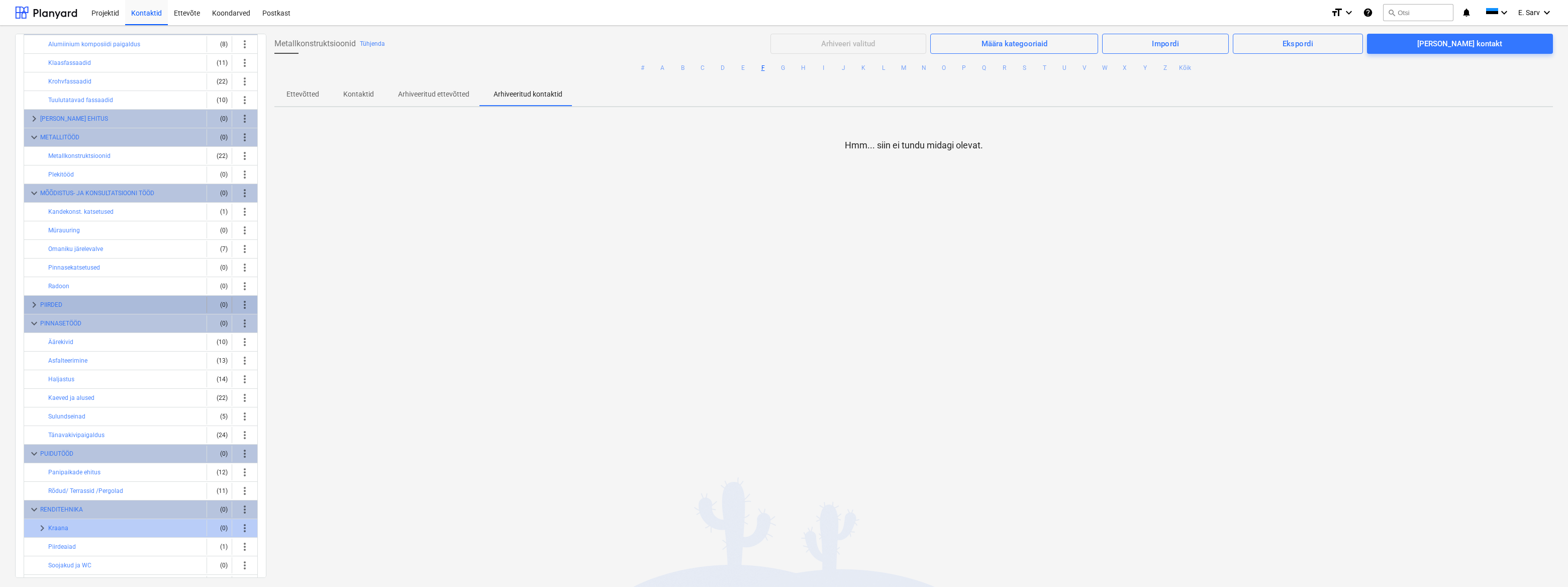
click at [34, 300] on span "keyboard_arrow_right" at bounding box center [34, 305] width 12 height 12
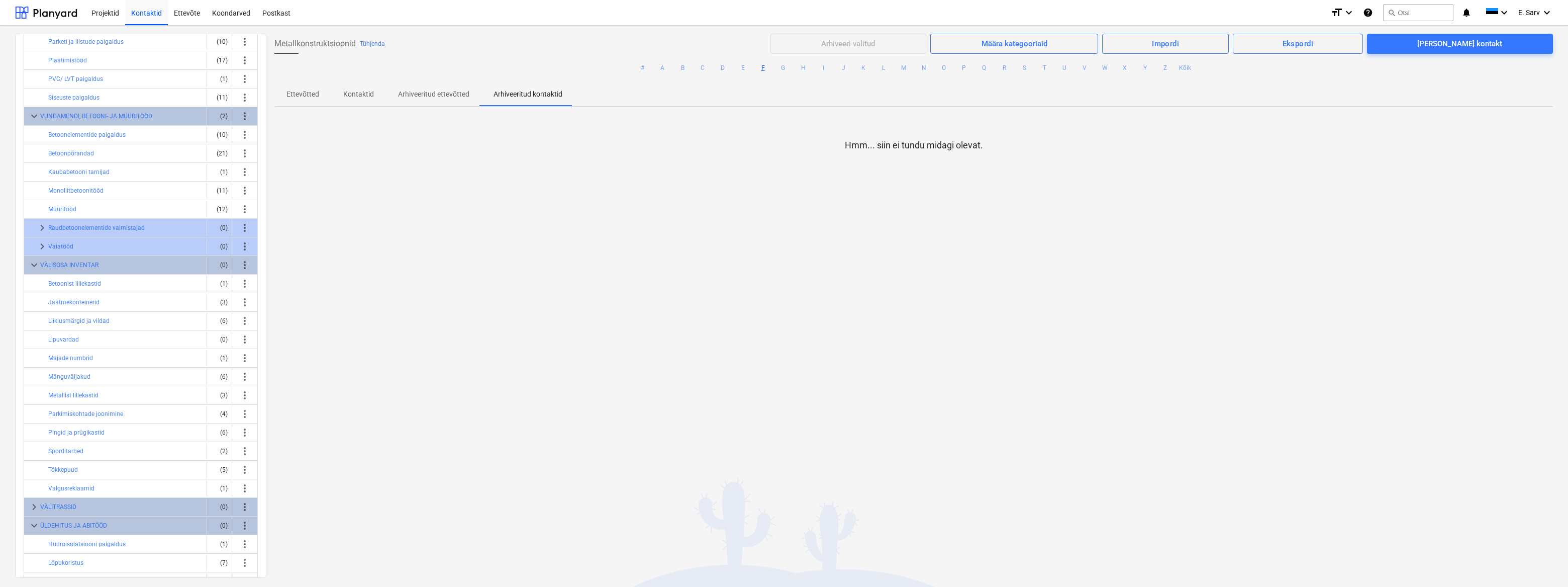
scroll to position [1079, 0]
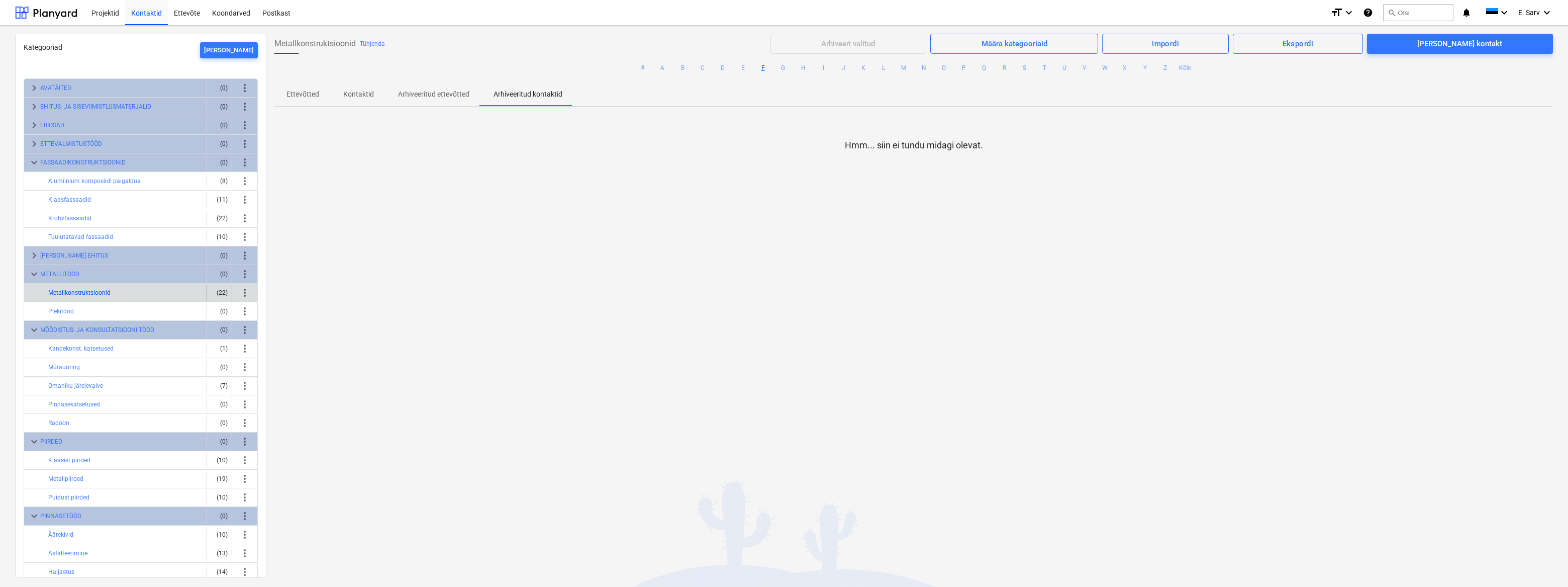
click at [80, 288] on button "Metallkonstruktsioonid" at bounding box center [79, 292] width 62 height 12
click at [66, 309] on button "Plekitööd" at bounding box center [61, 311] width 26 height 12
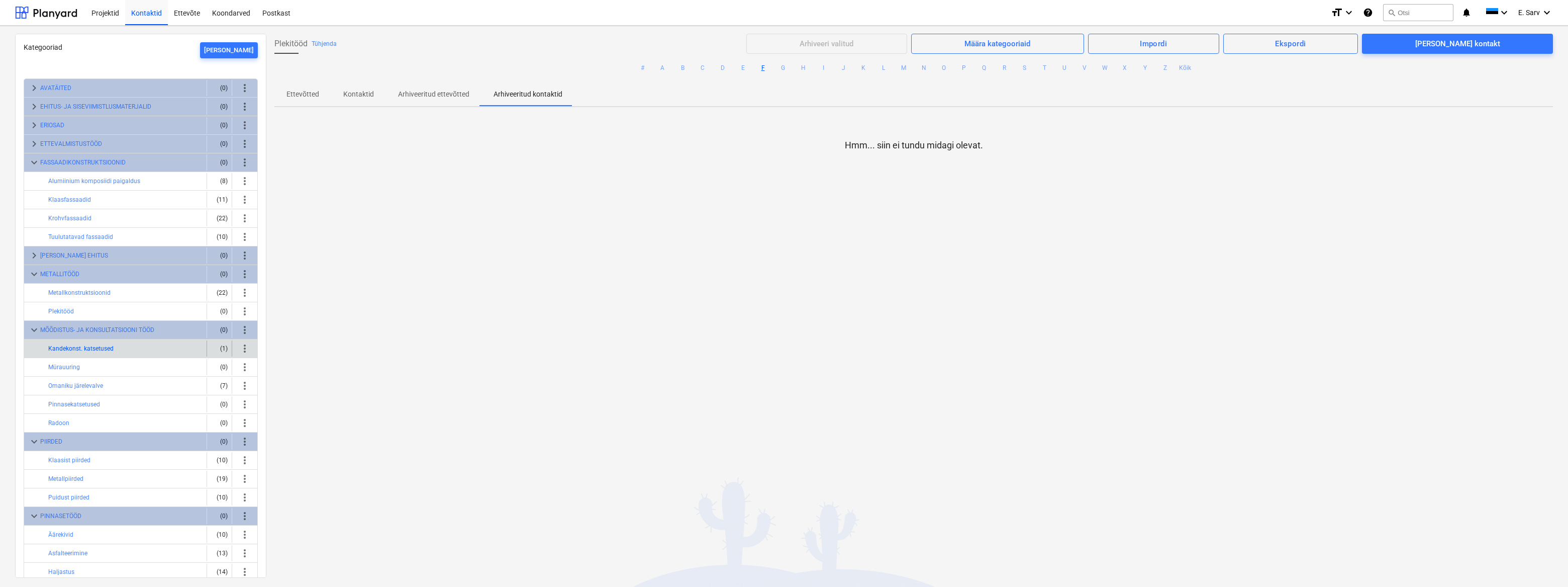
click at [65, 347] on button "Kandekonst. katsetused" at bounding box center [80, 349] width 65 height 12
click at [34, 15] on div at bounding box center [46, 12] width 62 height 25
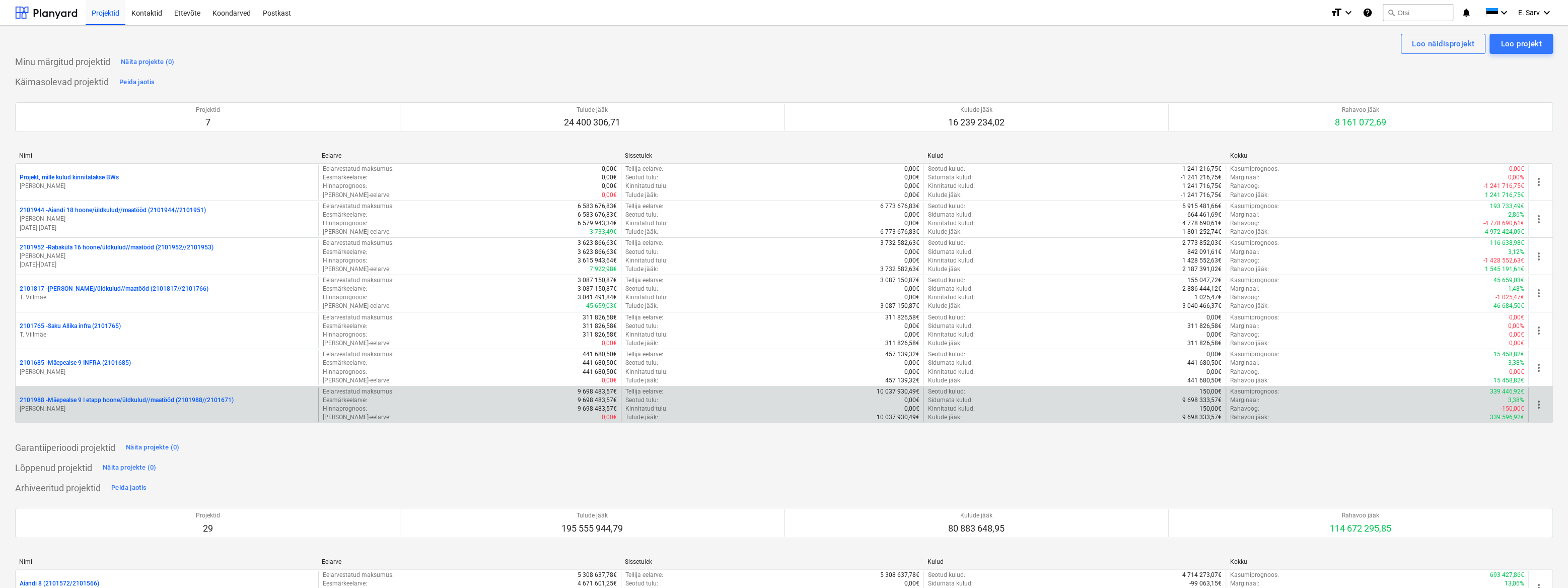
click at [139, 397] on p "2101988 - Mäepealse 9 I etapp hoone/üldkulud//maatööd (2101988//2101671)" at bounding box center [126, 400] width 214 height 9
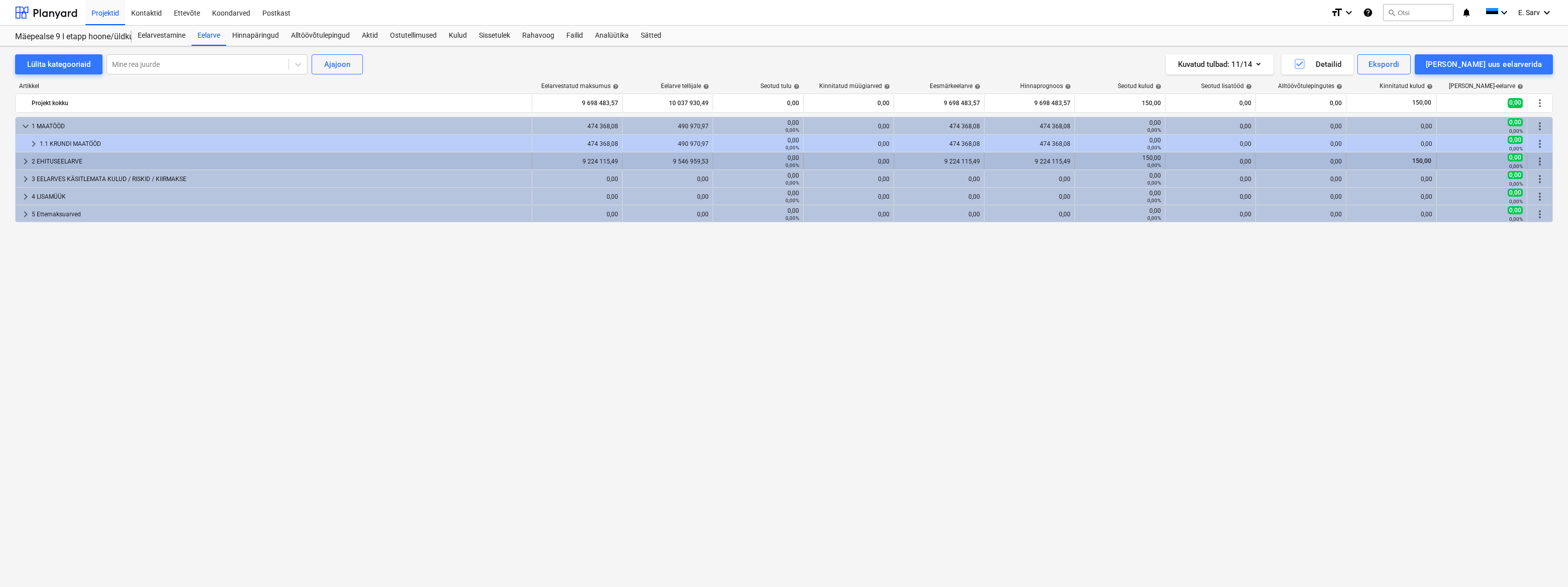
click at [57, 158] on div "2 EHITUSEELARVE" at bounding box center [279, 161] width 496 height 16
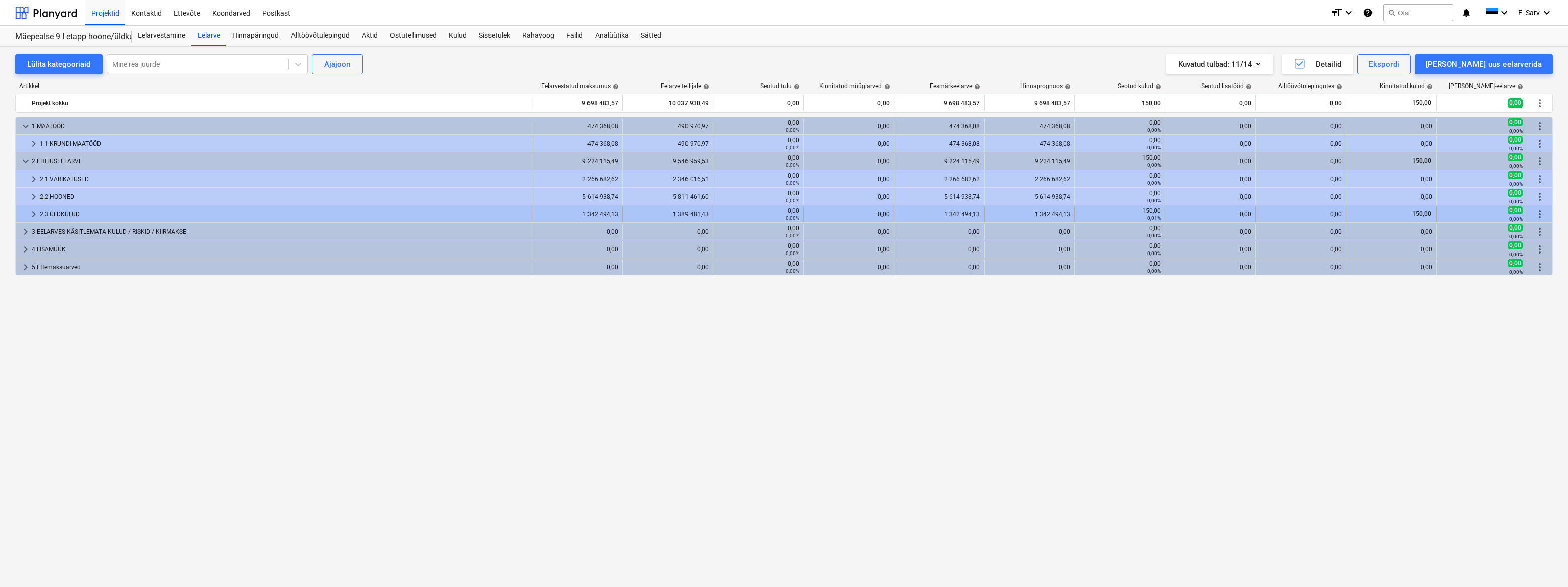
click at [54, 211] on div "2.3 ÜLDKULUD" at bounding box center [283, 214] width 488 height 16
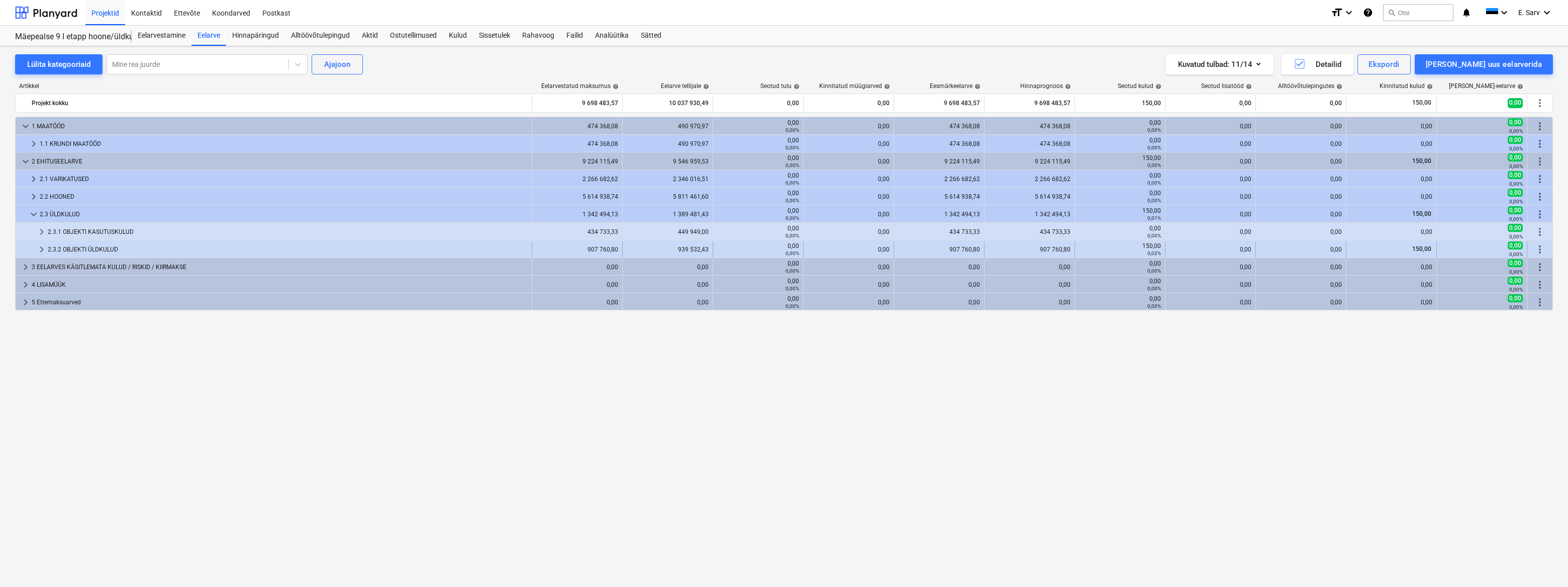
click at [73, 251] on div "2.3.2 OBJEKTI ÜLDKULUD" at bounding box center [288, 249] width 480 height 16
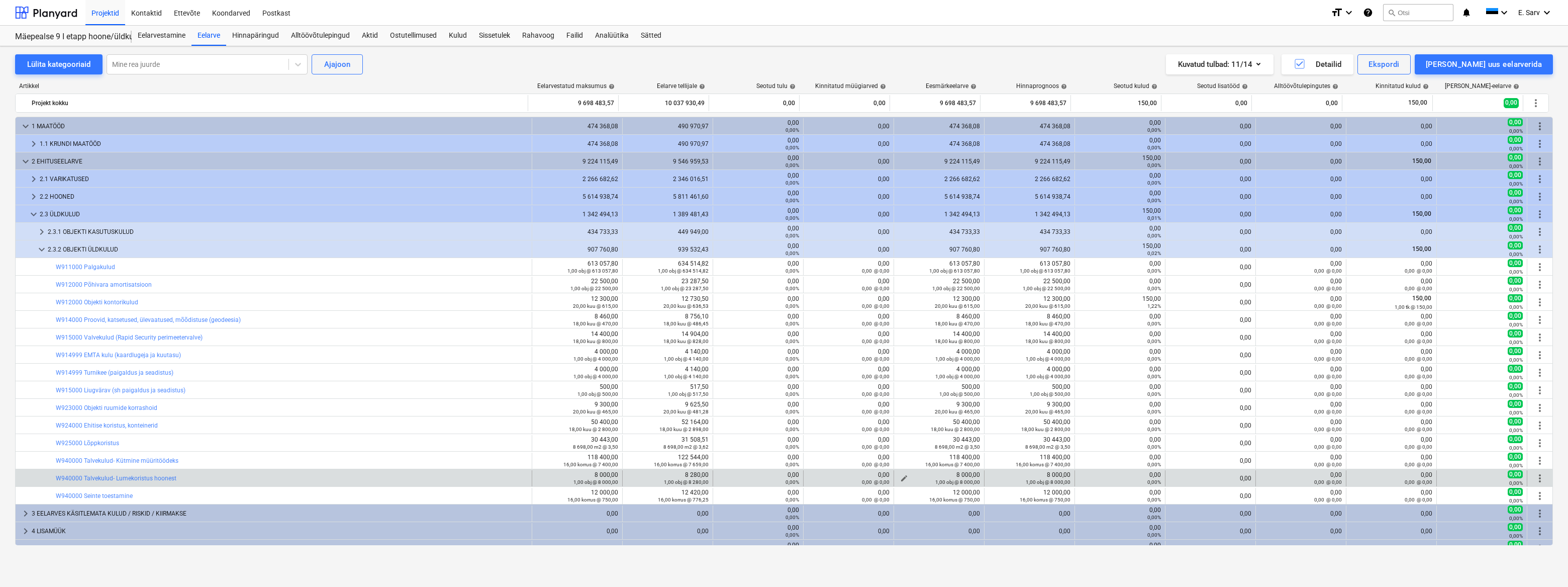
scroll to position [11, 0]
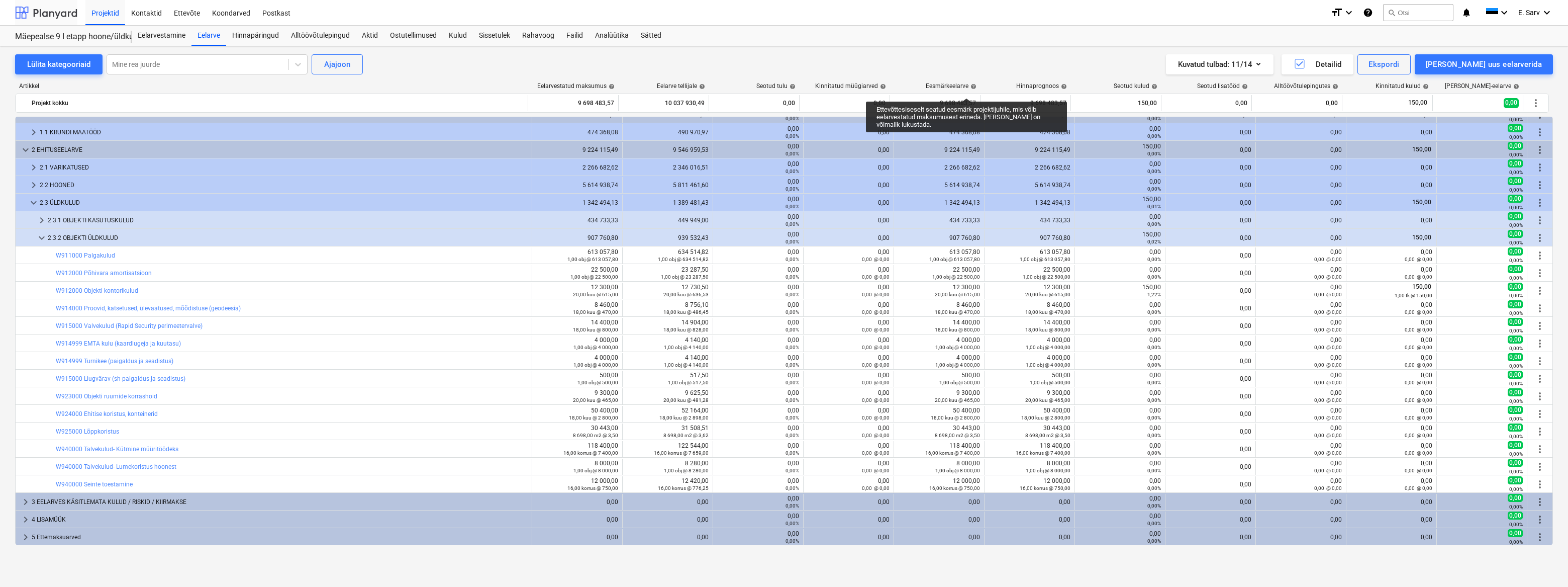
click at [61, 16] on div at bounding box center [46, 12] width 62 height 25
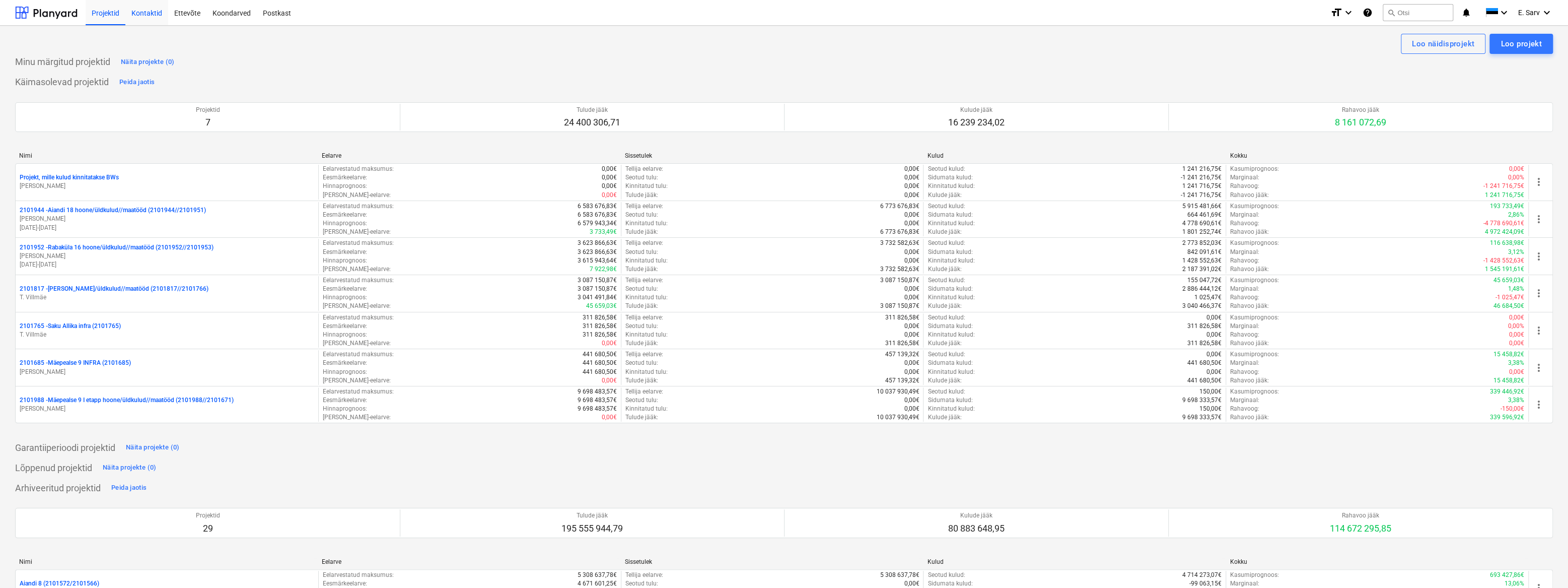
click at [141, 11] on div "Kontaktid" at bounding box center [146, 12] width 43 height 26
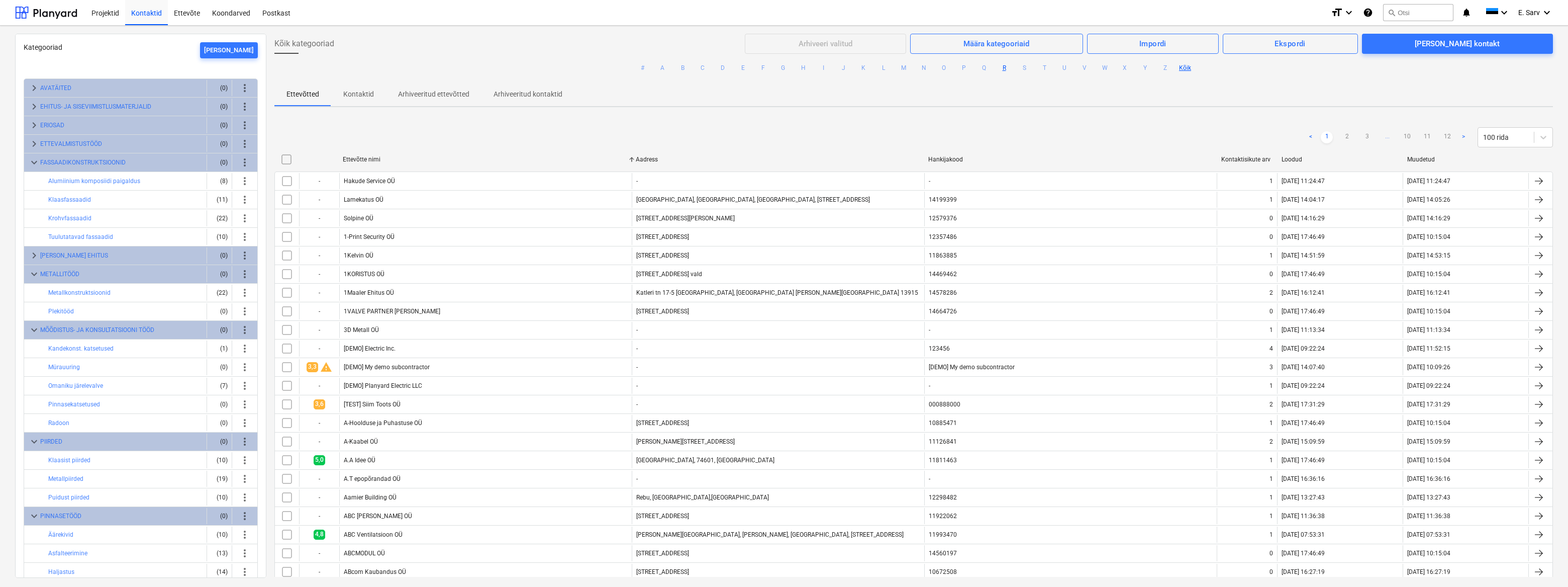
click at [1002, 67] on button "R" at bounding box center [1004, 68] width 12 height 12
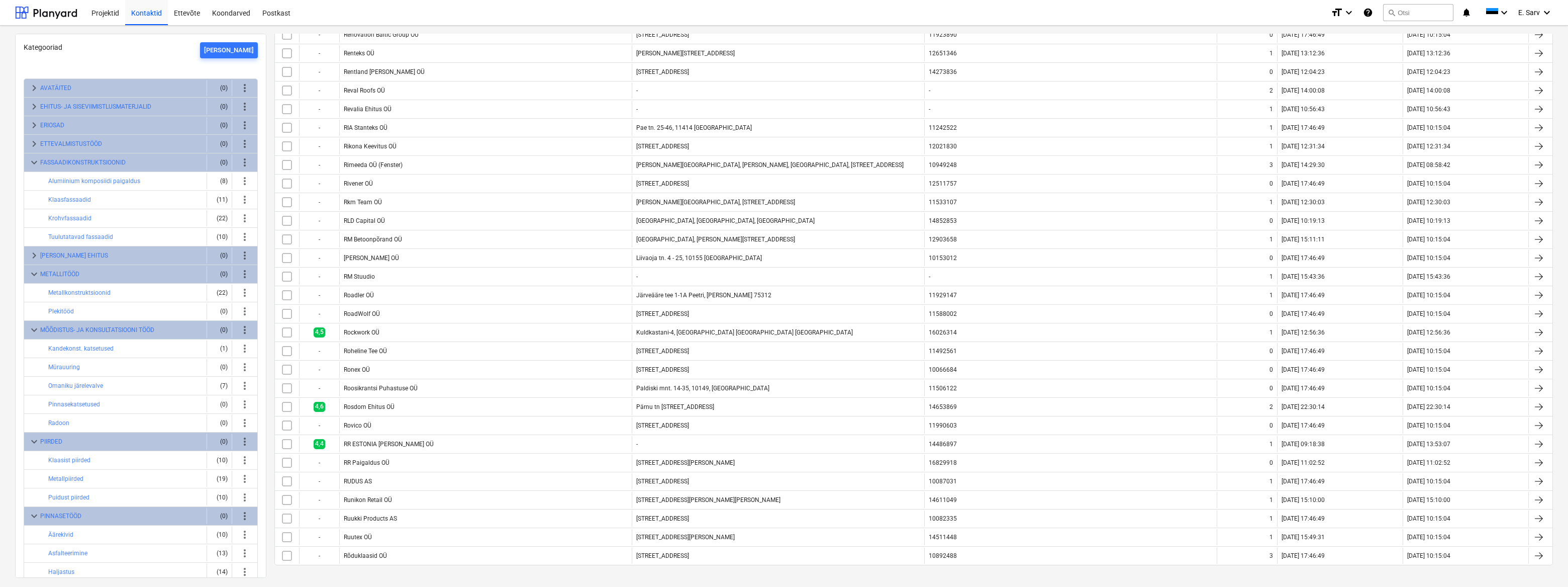
scroll to position [792, 0]
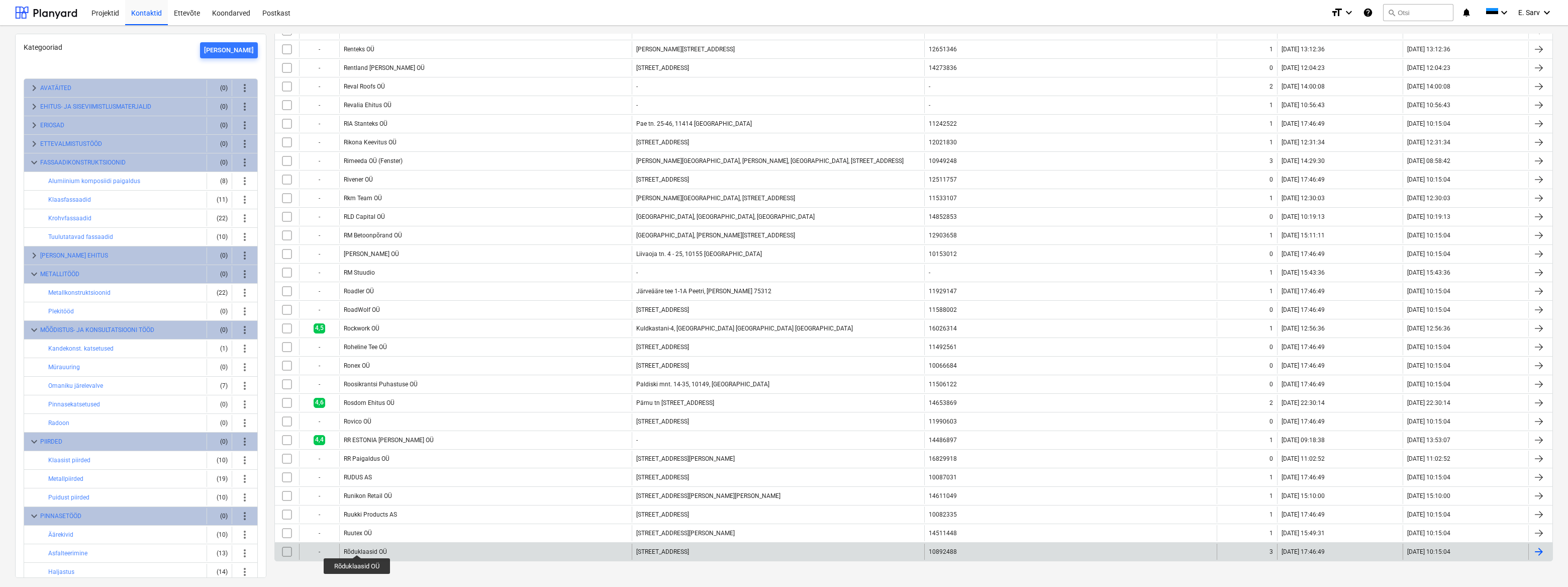
click at [357, 548] on div "Rõduklaasid OÜ" at bounding box center [365, 551] width 43 height 7
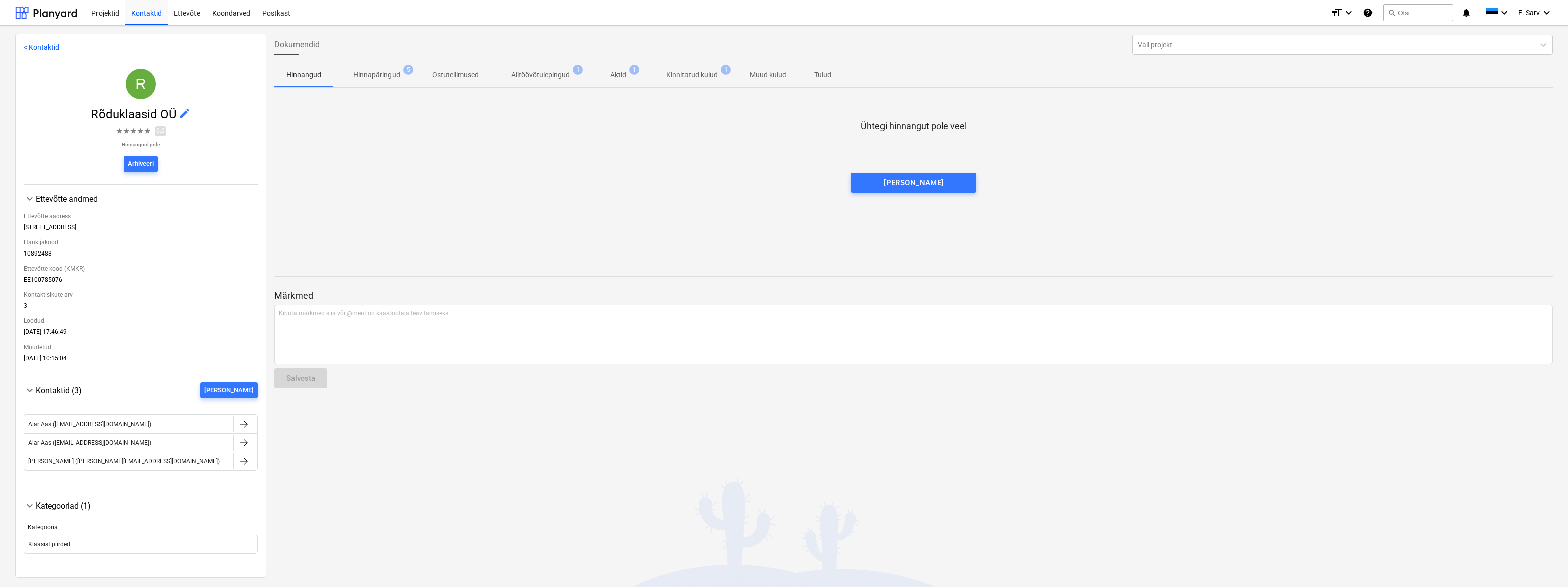
click at [382, 72] on p "Hinnapäringud" at bounding box center [376, 75] width 47 height 11
